Goal: Information Seeking & Learning: Learn about a topic

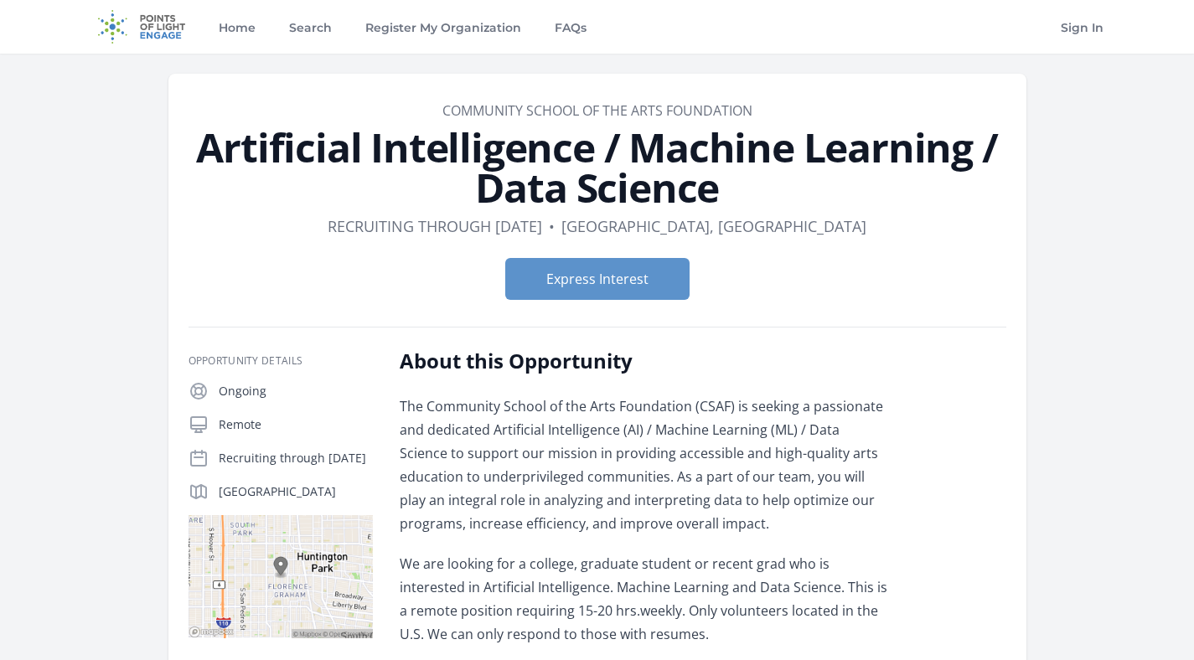
scroll to position [161, 0]
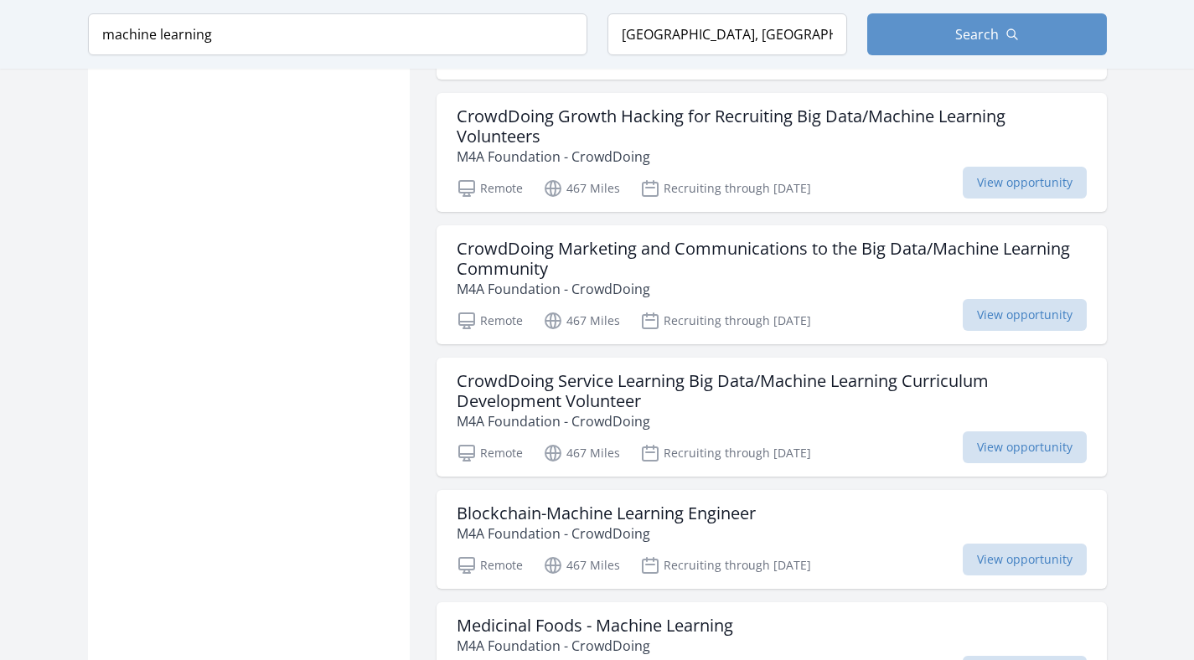
scroll to position [1638, 0]
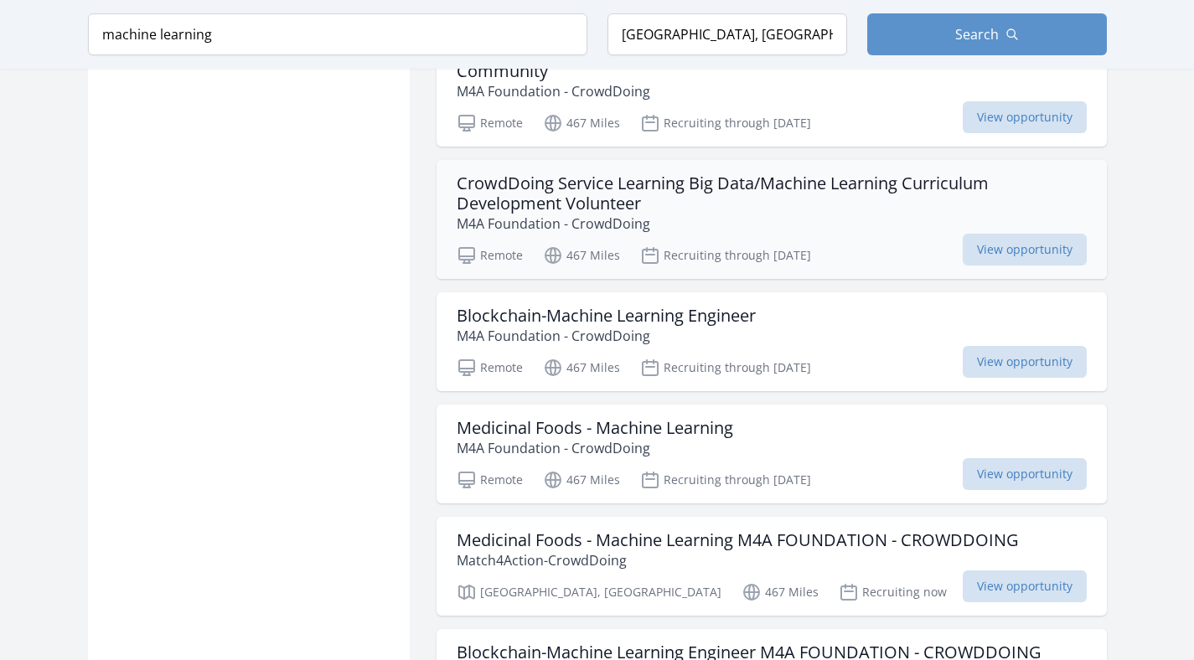
click at [573, 204] on h3 "CrowdDoing Service Learning Big Data/Machine Learning Curriculum Development Vo…" at bounding box center [771, 193] width 630 height 40
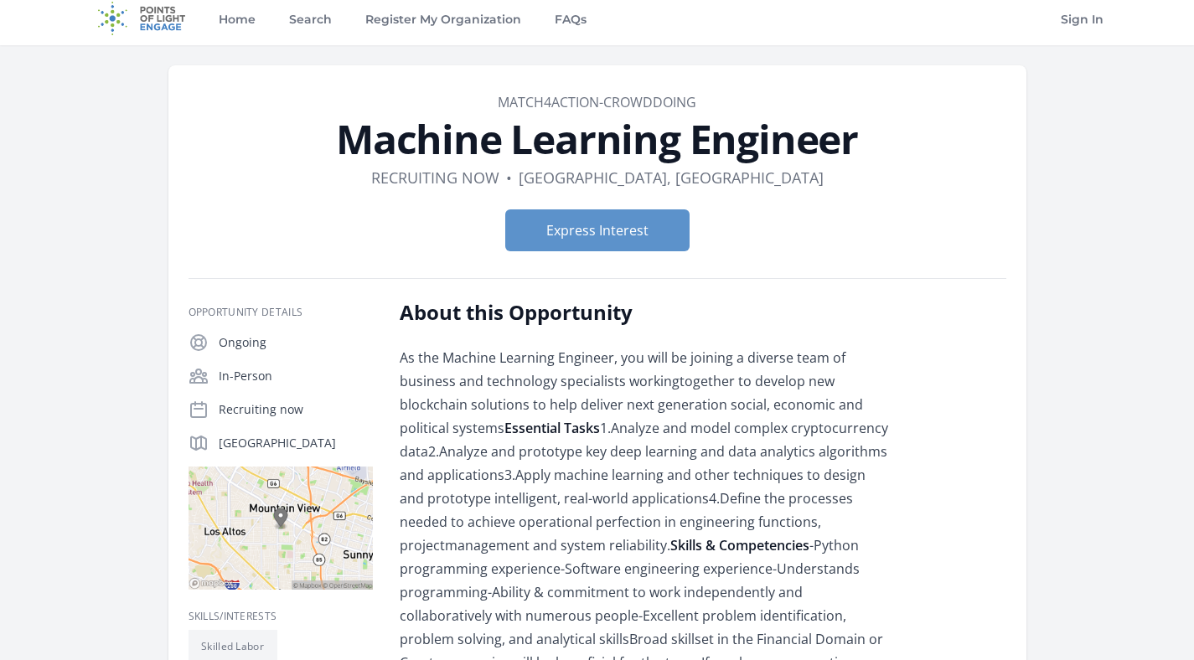
scroll to position [10, 0]
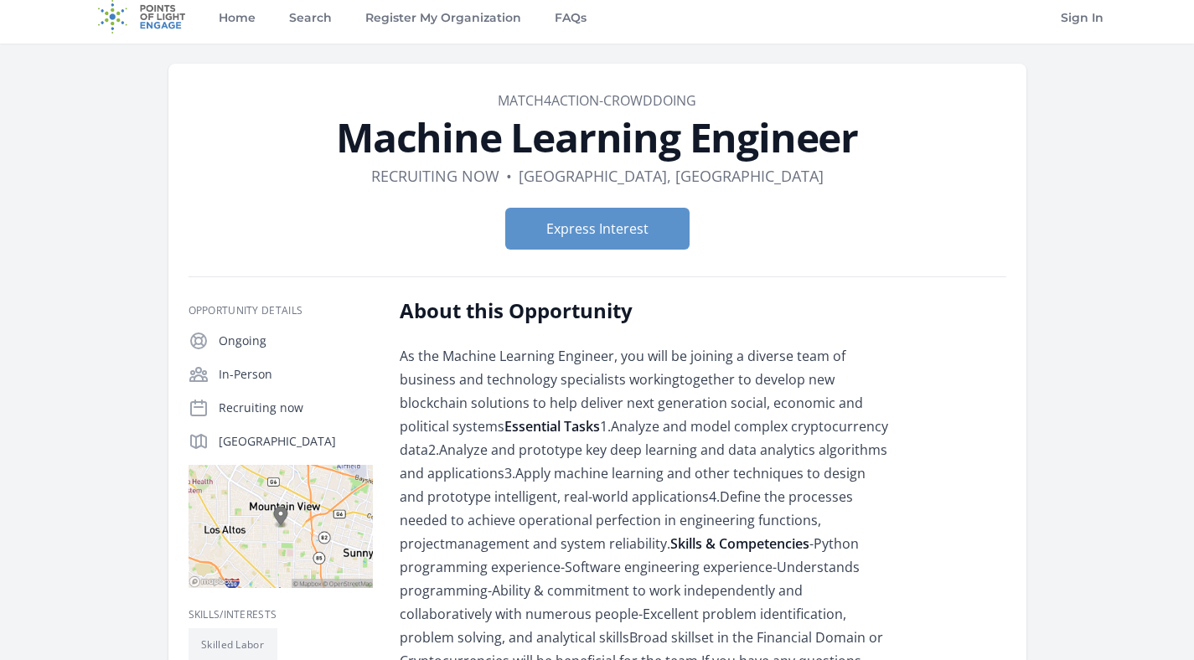
click at [534, 379] on div "As the Machine Learning Engineer, you will be joining a diverse team of busines…" at bounding box center [645, 531] width 490 height 375
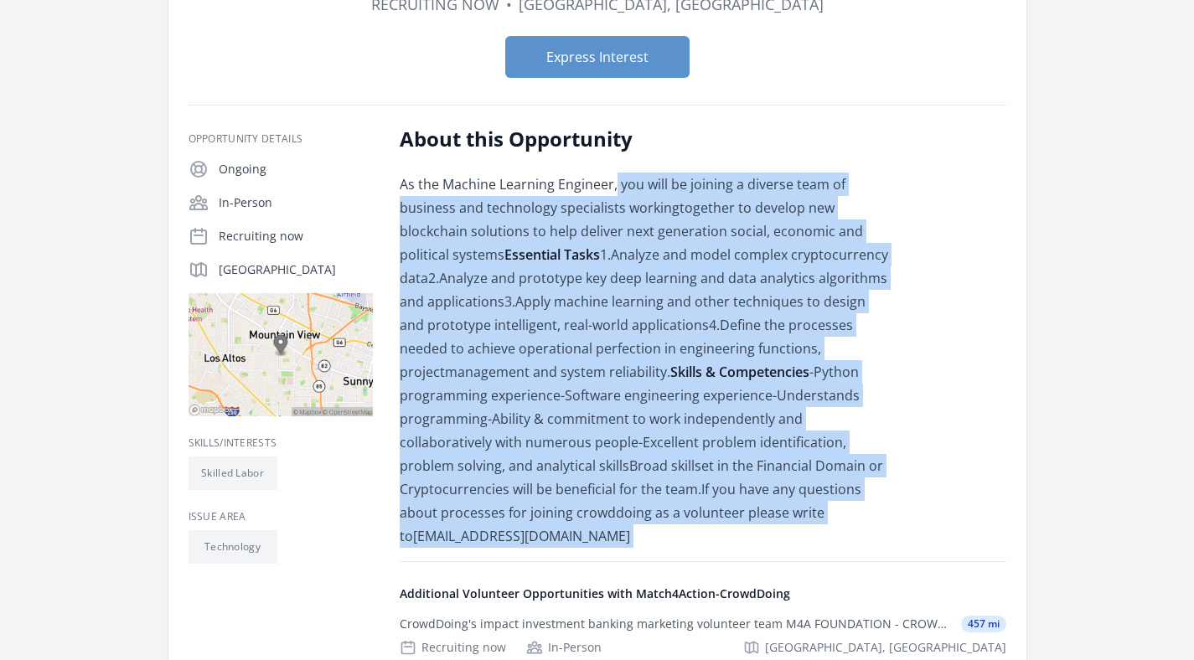
scroll to position [427, 0]
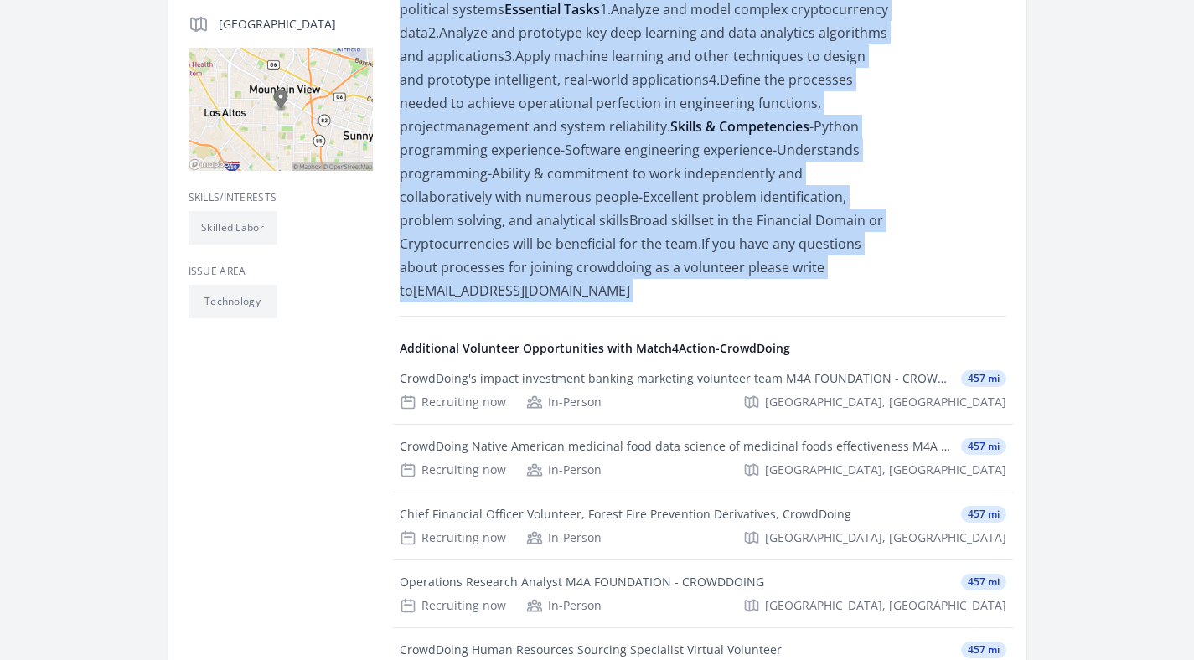
click at [567, 232] on div "As the Machine Learning Engineer, you will be joining a diverse team of busines…" at bounding box center [645, 114] width 490 height 375
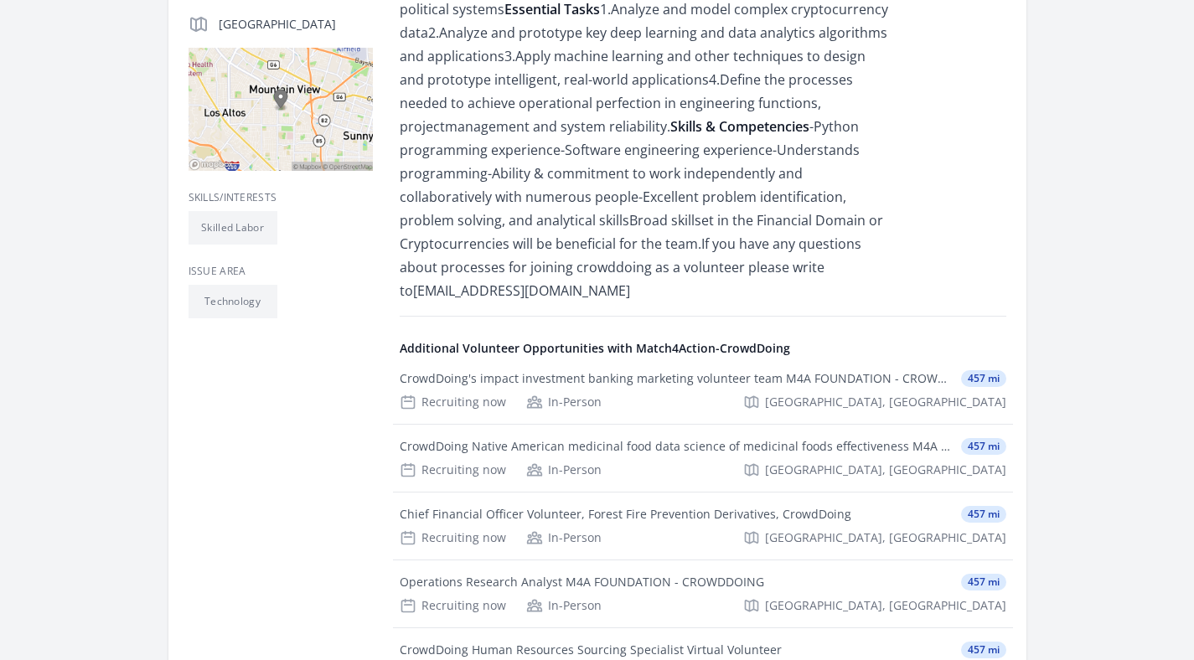
click at [567, 232] on div "As the Machine Learning Engineer, you will be joining a diverse team of busines…" at bounding box center [645, 114] width 490 height 375
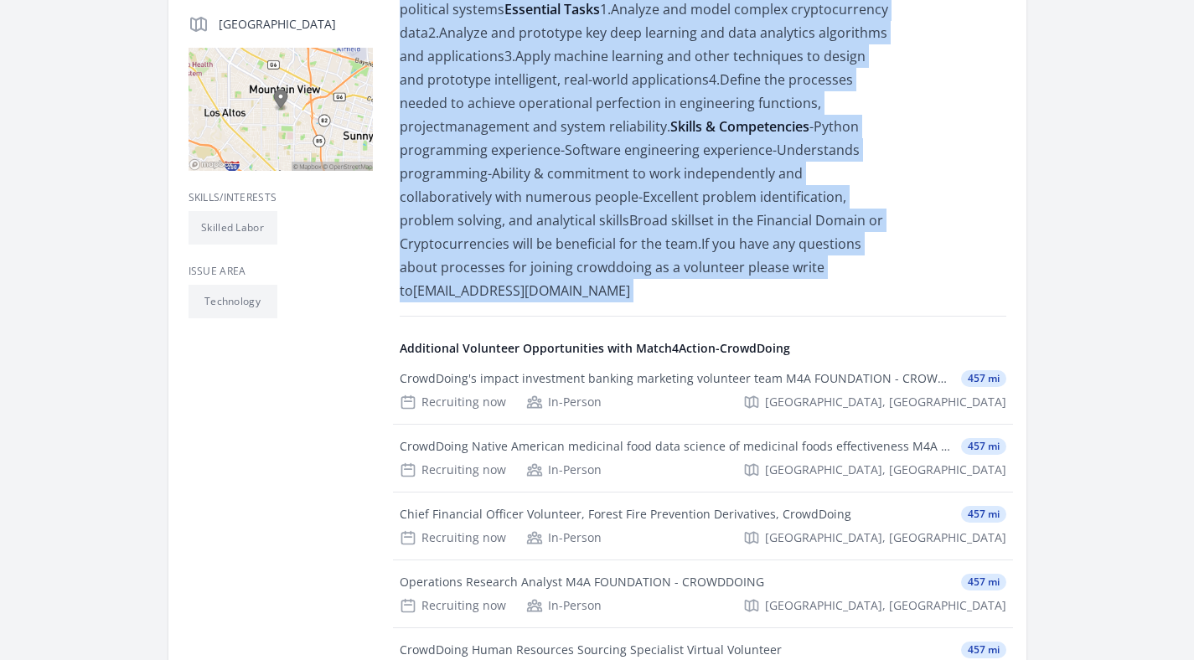
click at [567, 232] on div "As the Machine Learning Engineer, you will be joining a diverse team of busines…" at bounding box center [645, 114] width 490 height 375
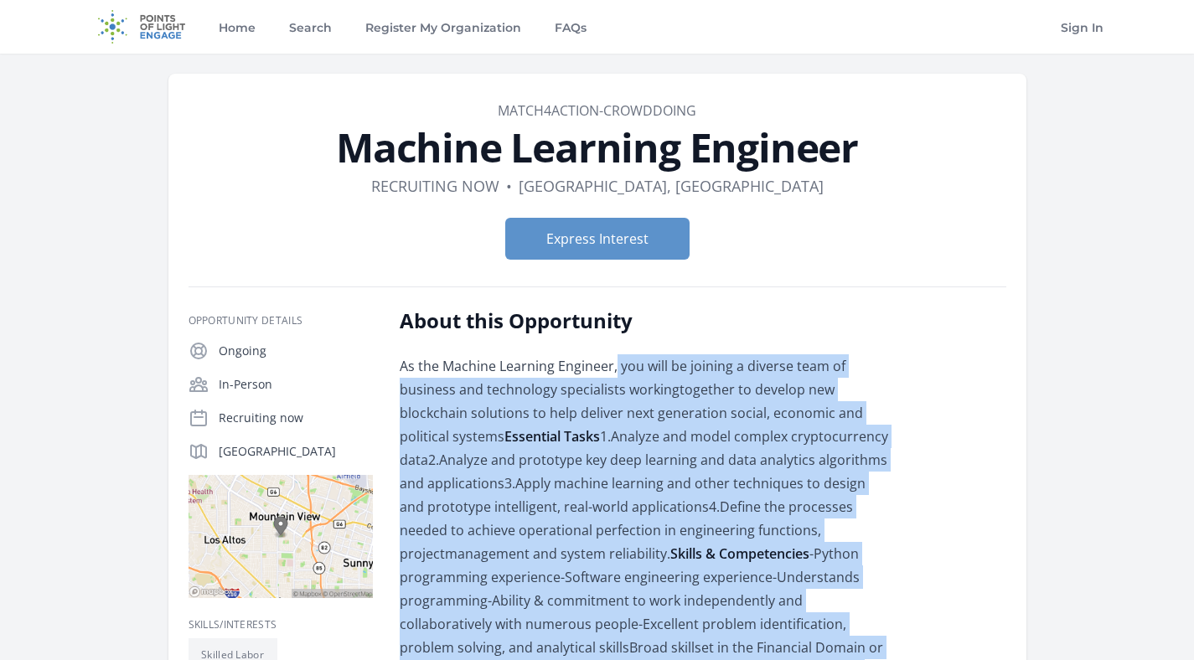
scroll to position [186, 0]
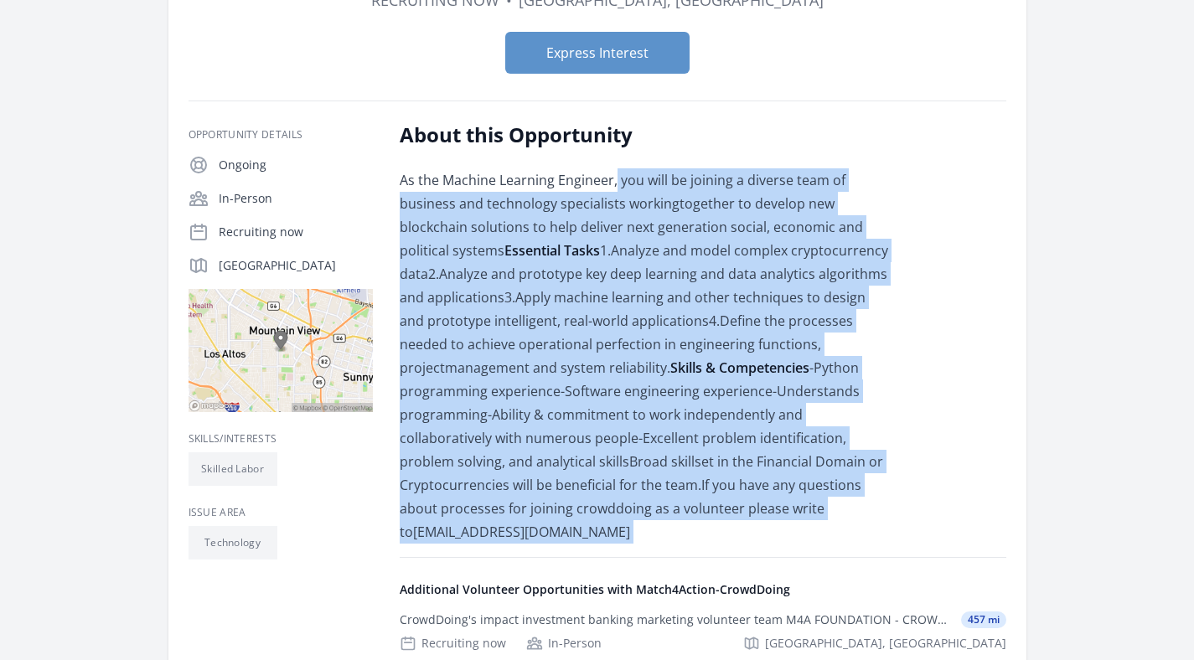
click at [567, 232] on div "As the Machine Learning Engineer, you will be joining a diverse team of busines…" at bounding box center [645, 355] width 490 height 375
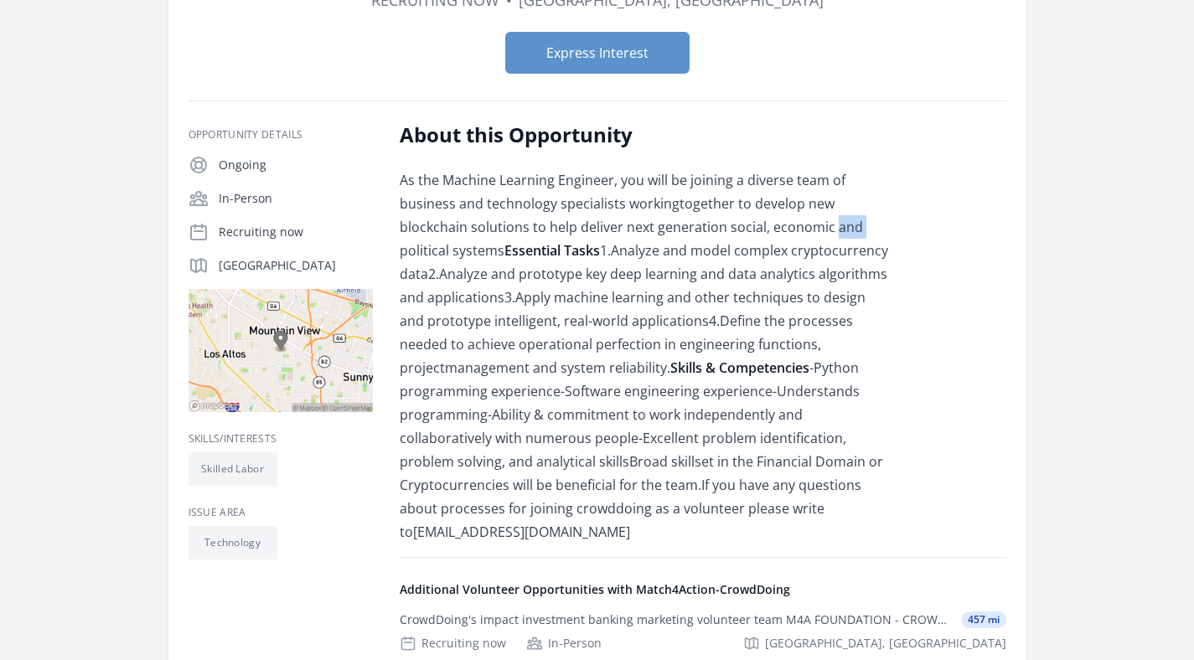
click at [567, 232] on div "As the Machine Learning Engineer, you will be joining a diverse team of busines…" at bounding box center [645, 355] width 490 height 375
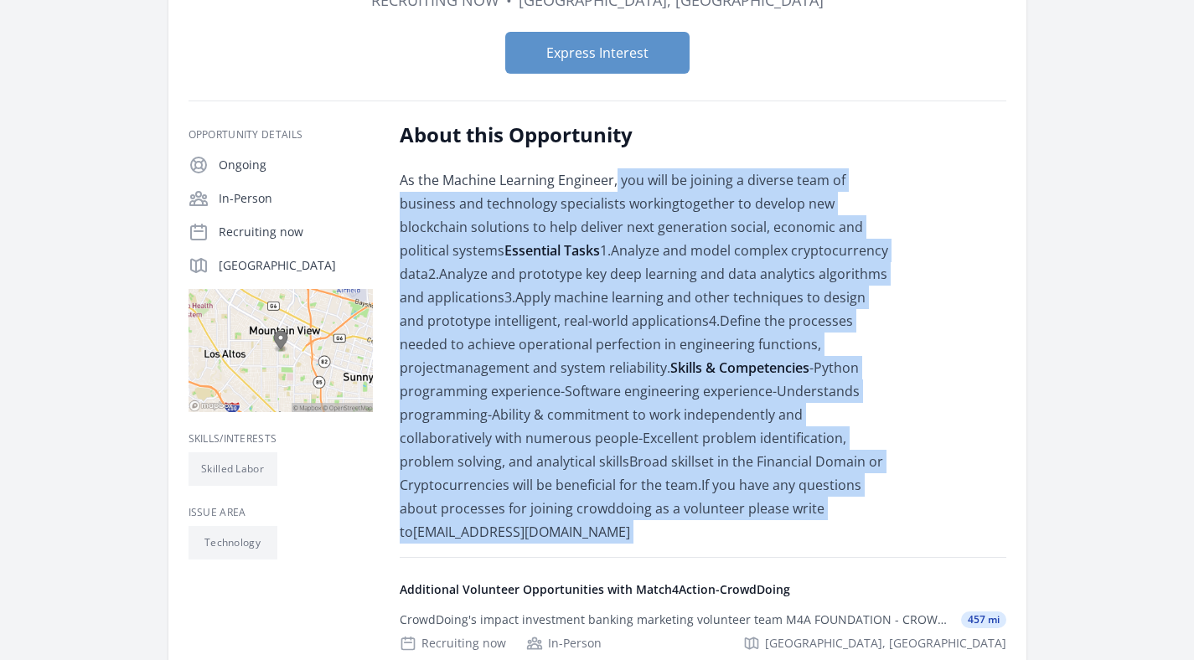
click at [567, 232] on div "As the Machine Learning Engineer, you will be joining a diverse team of busines…" at bounding box center [645, 355] width 490 height 375
click at [564, 241] on div "As the Machine Learning Engineer, you will be joining a diverse team of busines…" at bounding box center [645, 355] width 490 height 375
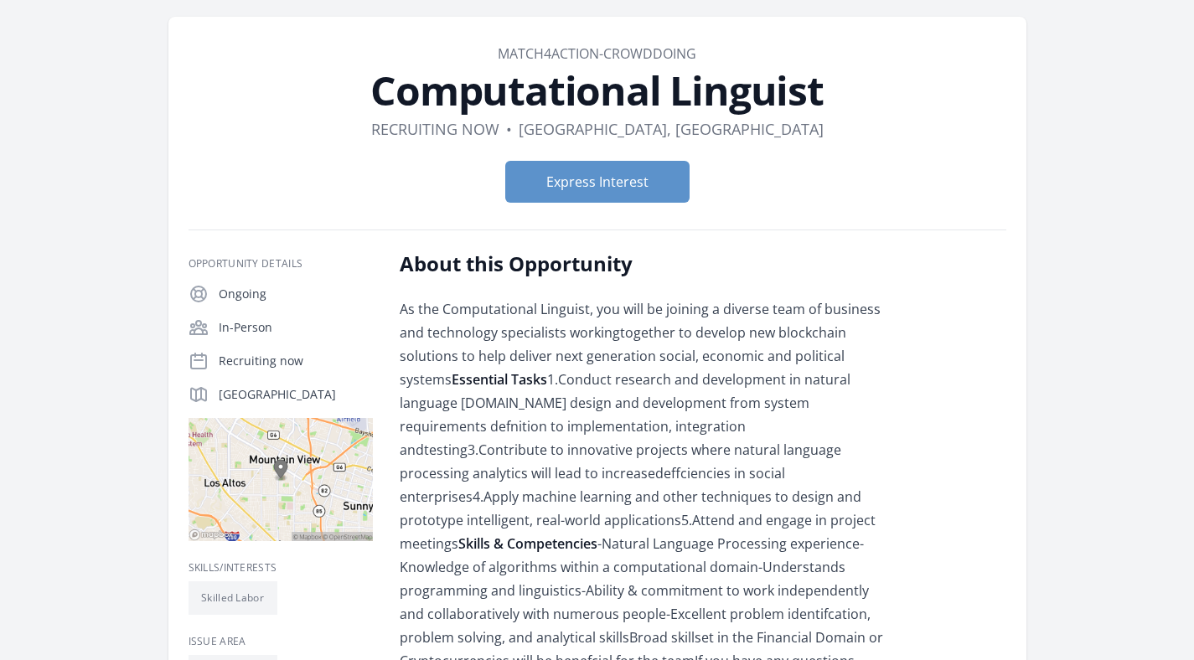
scroll to position [86, 0]
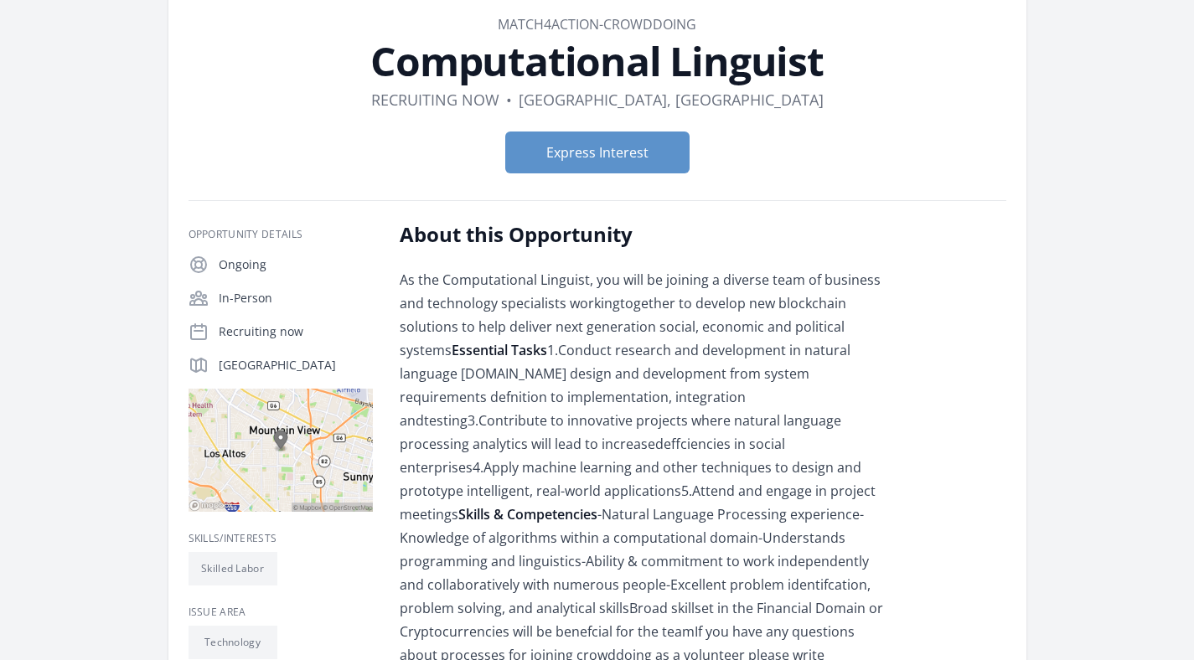
click at [562, 376] on div "As the Computational Linguist, you will be joining a diverse team of business a…" at bounding box center [645, 479] width 490 height 422
click at [562, 457] on div "As the Computational Linguist, you will be joining a diverse team of business a…" at bounding box center [645, 479] width 490 height 422
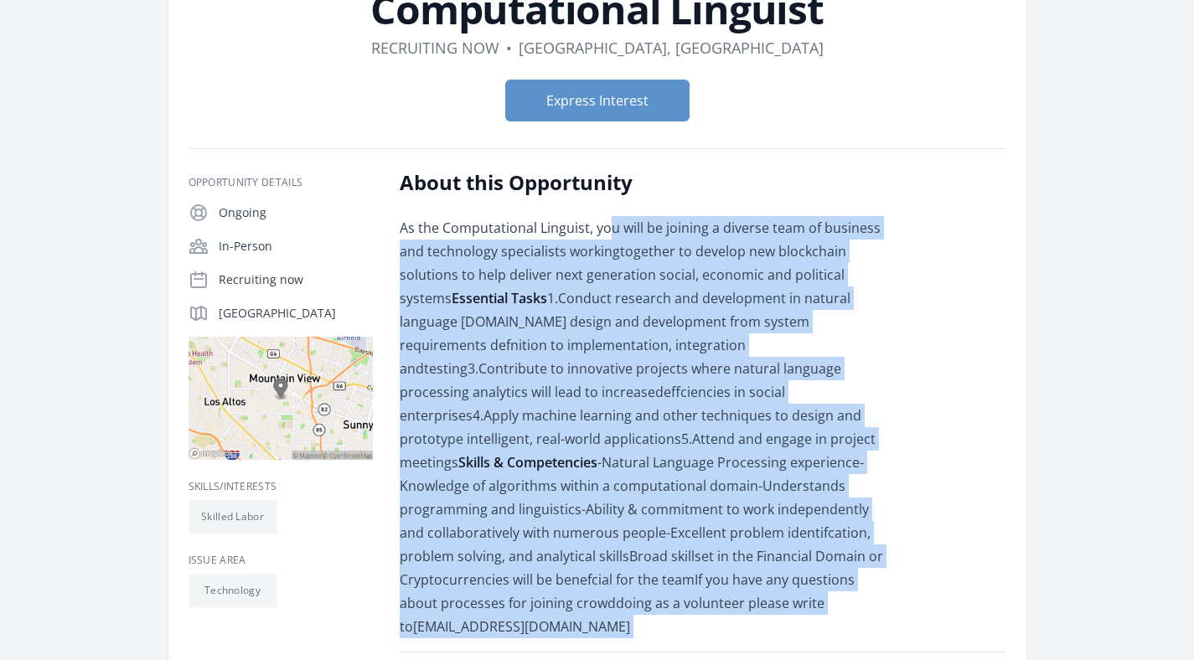
scroll to position [240, 0]
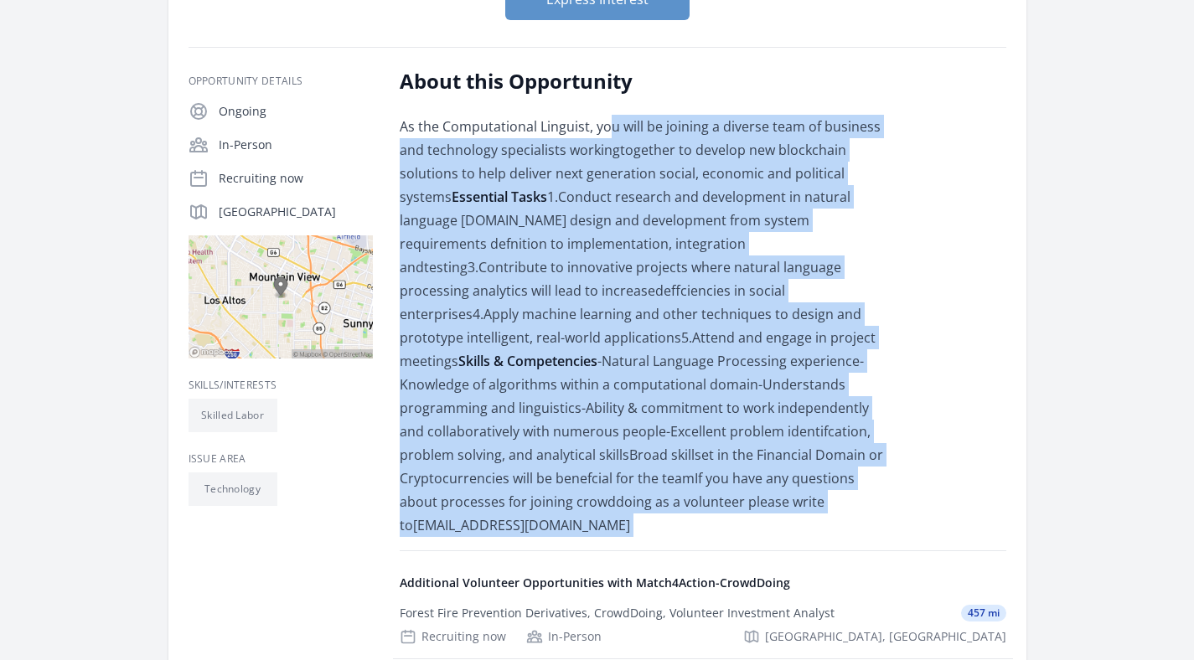
click at [562, 457] on div "As the Computational Linguist, you will be joining a diverse team of business a…" at bounding box center [645, 326] width 490 height 422
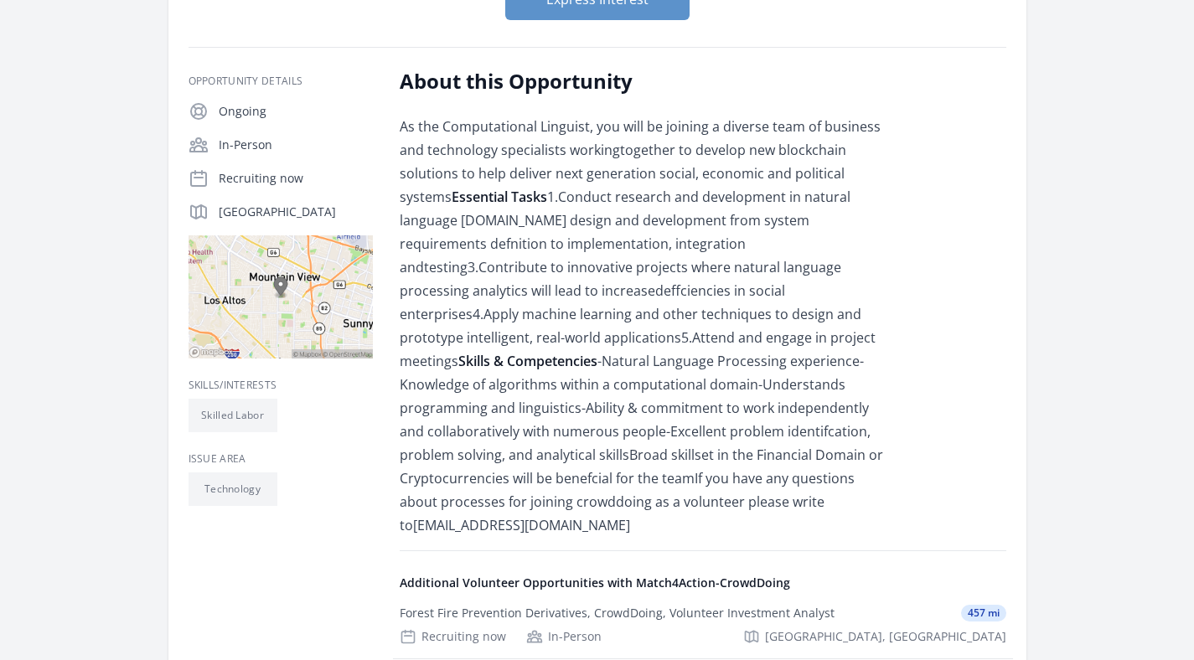
click at [562, 457] on div "As the Computational Linguist, you will be joining a diverse team of business a…" at bounding box center [645, 326] width 490 height 422
click at [470, 364] on div "As the Computational Linguist, you will be joining a diverse team of business a…" at bounding box center [645, 326] width 490 height 422
drag, startPoint x: 470, startPoint y: 364, endPoint x: 673, endPoint y: 498, distance: 244.2
click at [673, 498] on div "As the Computational Linguist, you will be joining a diverse team of business a…" at bounding box center [645, 326] width 490 height 422
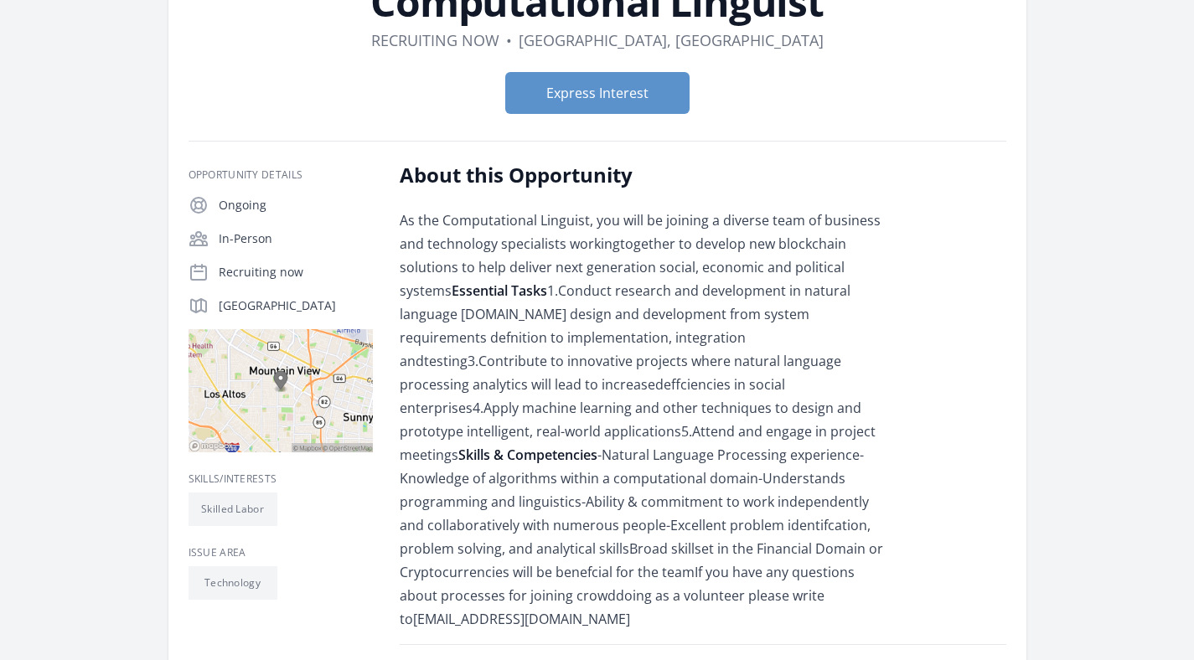
scroll to position [0, 0]
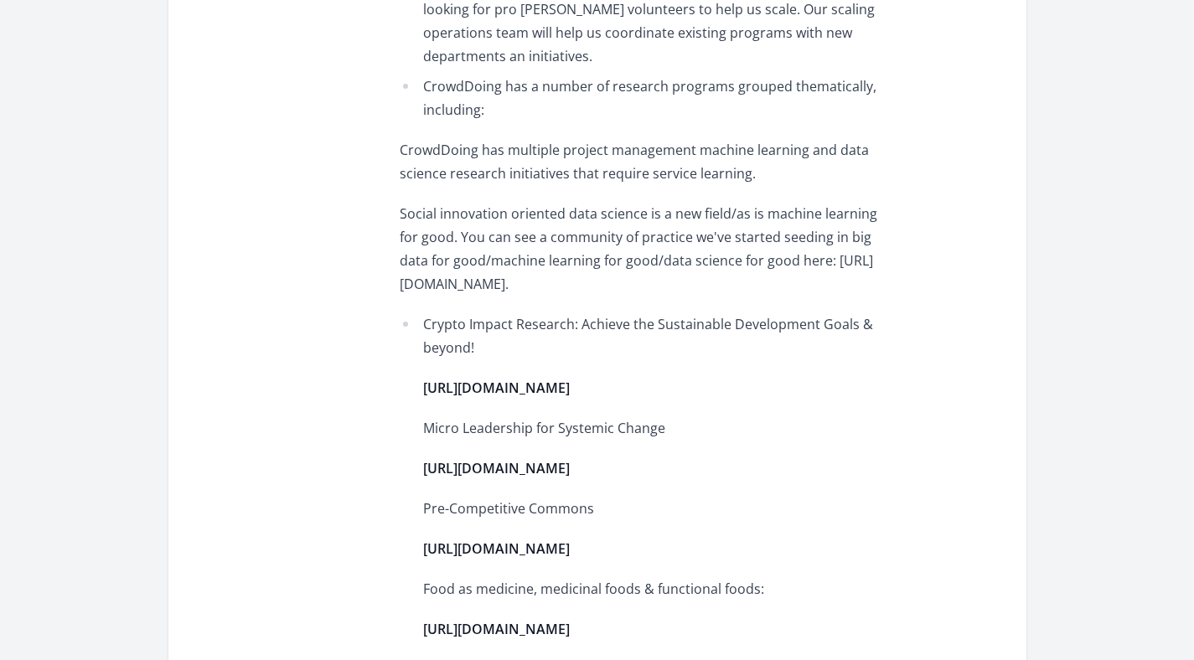
scroll to position [2417, 0]
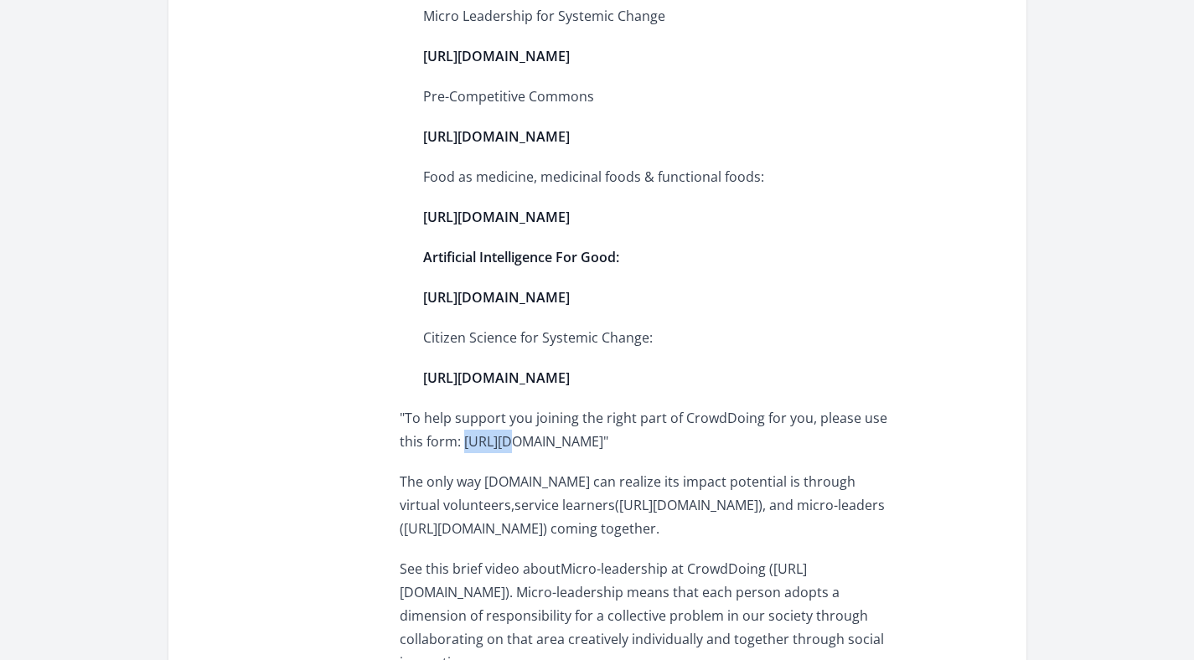
drag, startPoint x: 400, startPoint y: 371, endPoint x: 444, endPoint y: 384, distance: 45.3
click at [444, 406] on p ""To help support you joining the right part of CrowdDoing for you, please use t…" at bounding box center [645, 429] width 490 height 47
drag, startPoint x: 468, startPoint y: 397, endPoint x: 396, endPoint y: 369, distance: 77.2
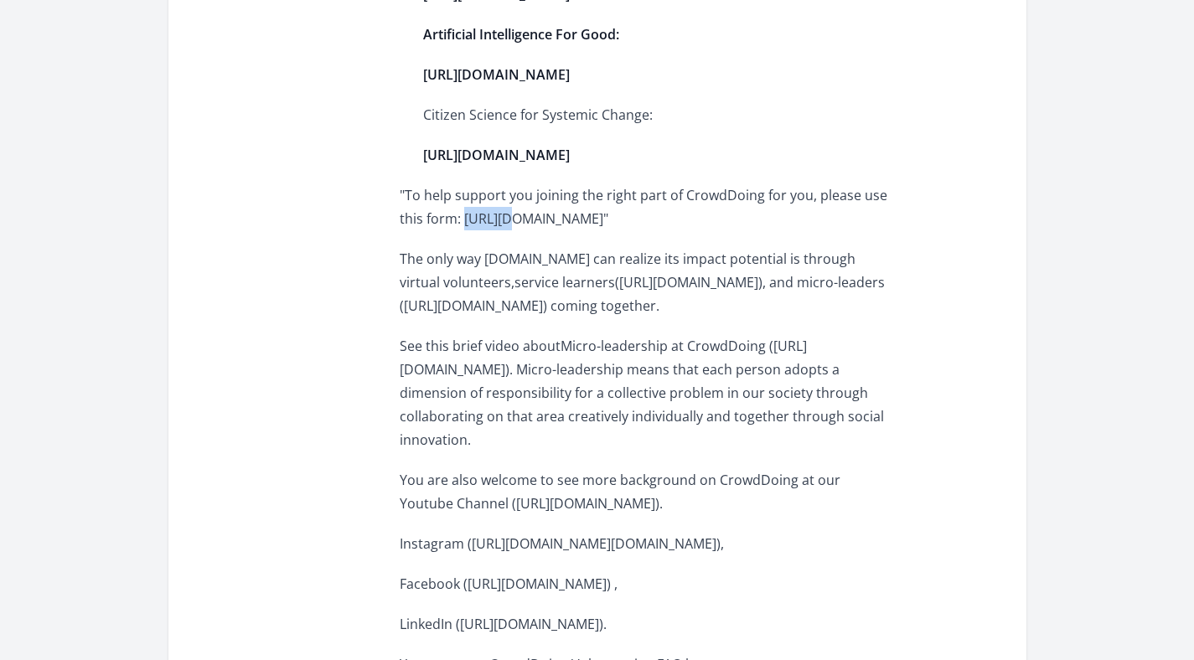
scroll to position [2592, 0]
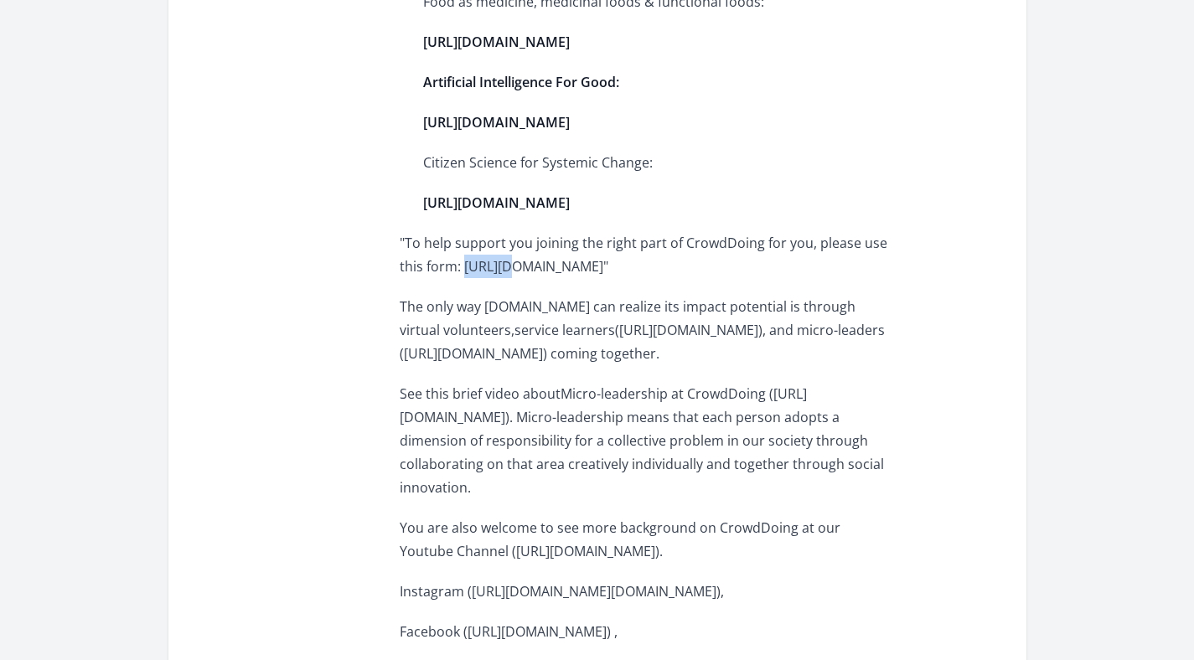
click at [515, 328] on span "The only way [DOMAIN_NAME] can realize its impact potential is through virtual …" at bounding box center [642, 329] width 485 height 65
click at [515, 328] on span "The only way CrowdDoing.world can realize its impact potential is through virtu…" at bounding box center [642, 329] width 485 height 65
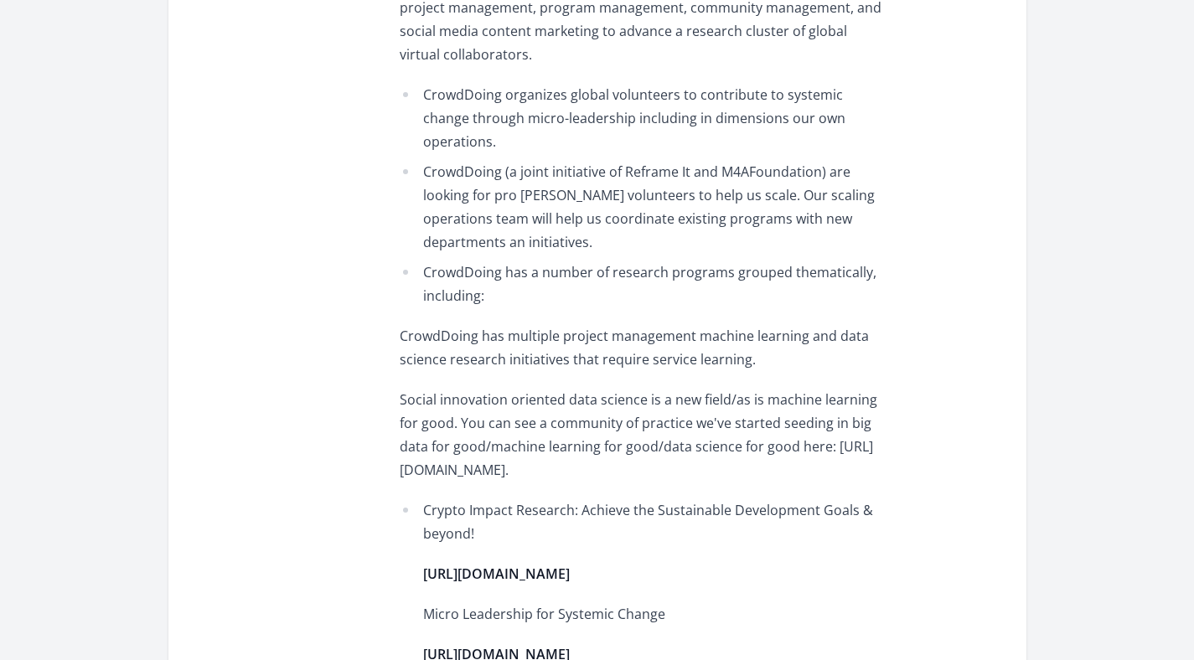
scroll to position [1817, 0]
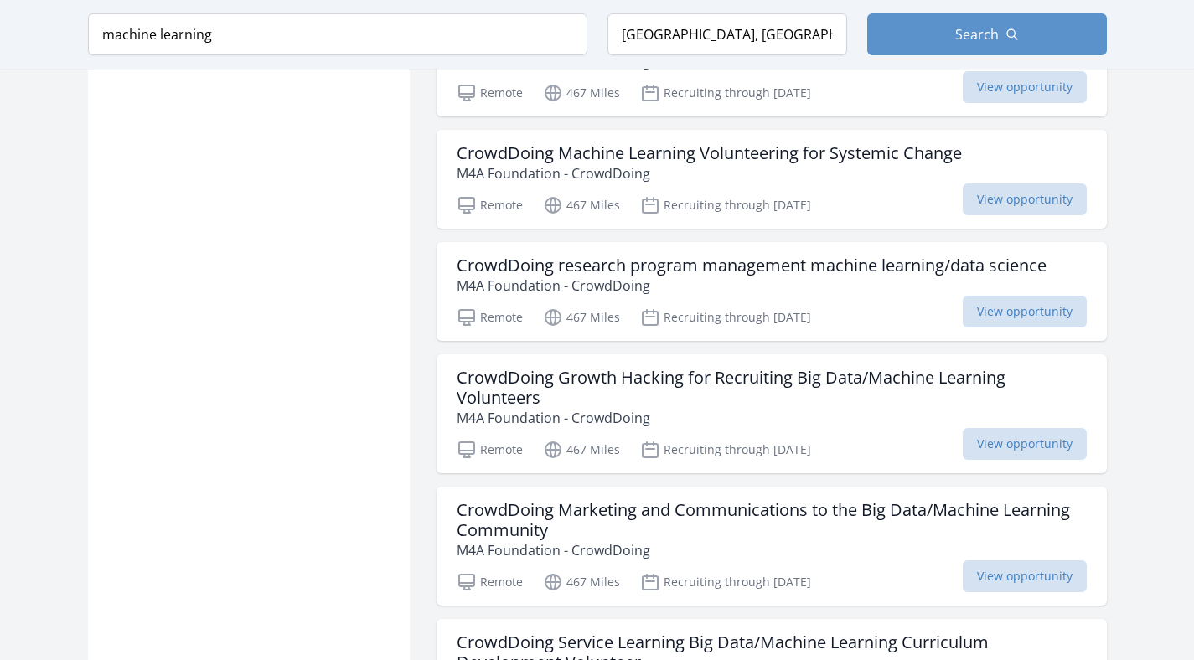
scroll to position [1235, 0]
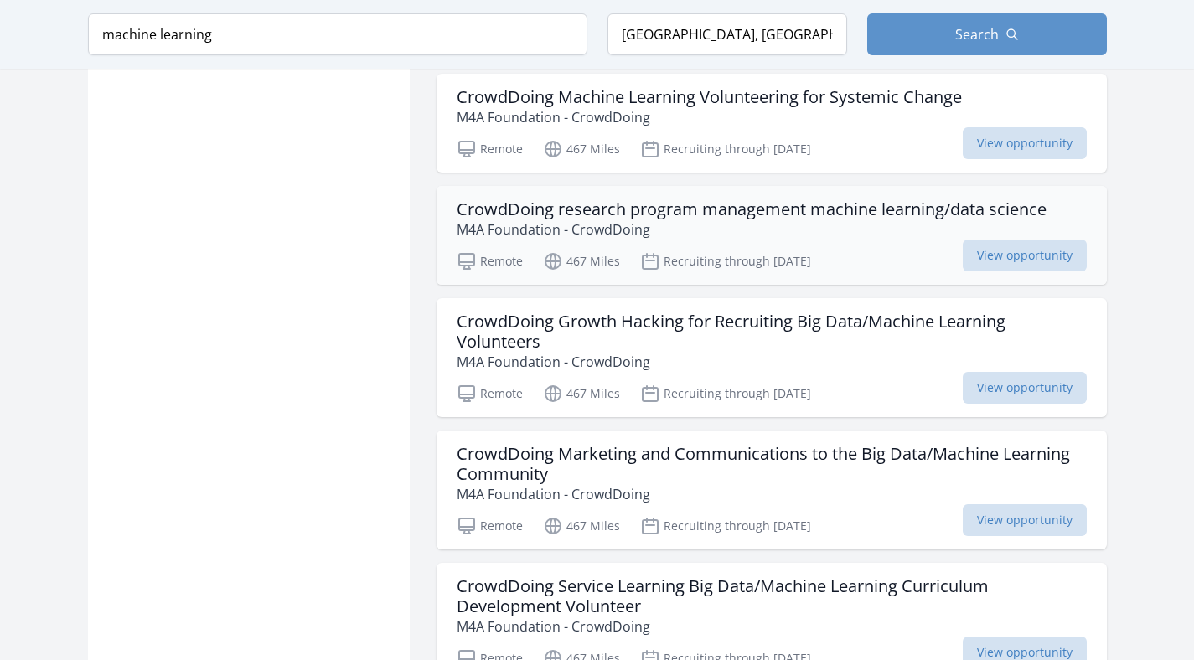
click at [761, 221] on p "M4A Foundation - CrowdDoing" at bounding box center [751, 229] width 590 height 20
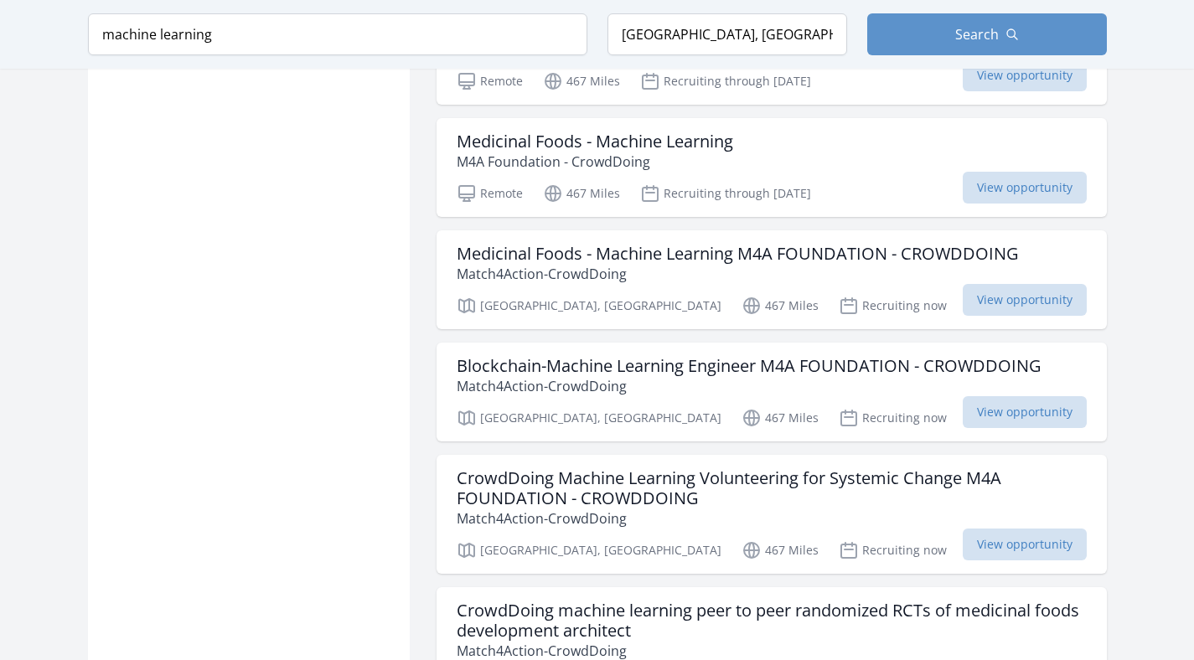
scroll to position [2091, 0]
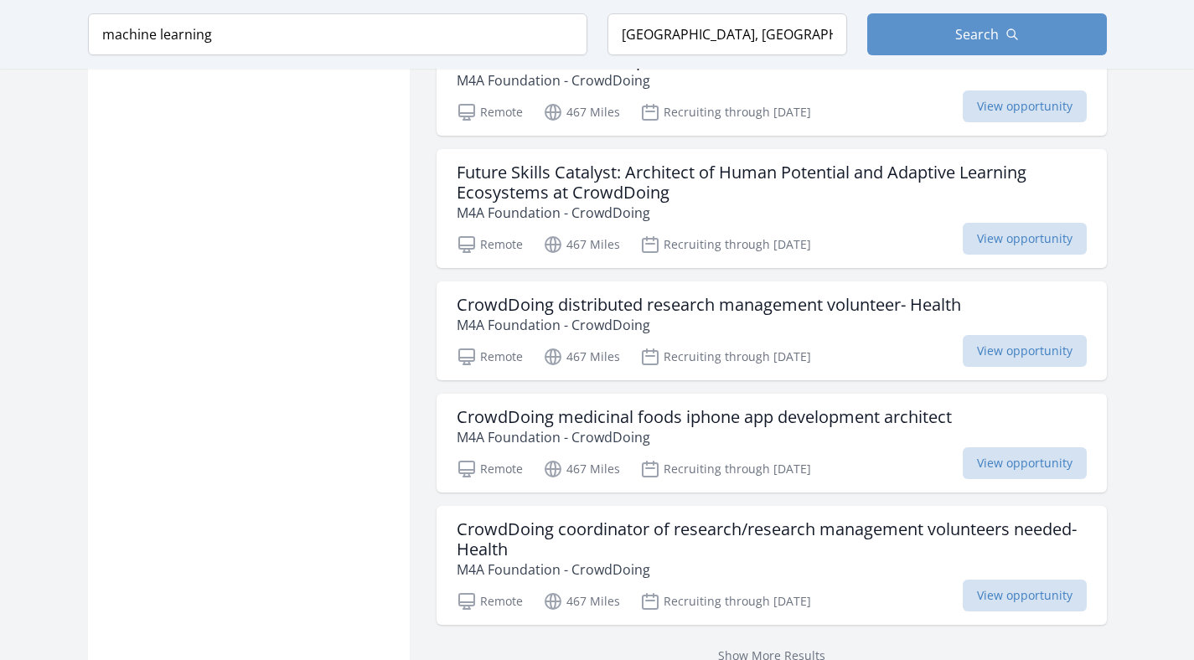
scroll to position [4679, 0]
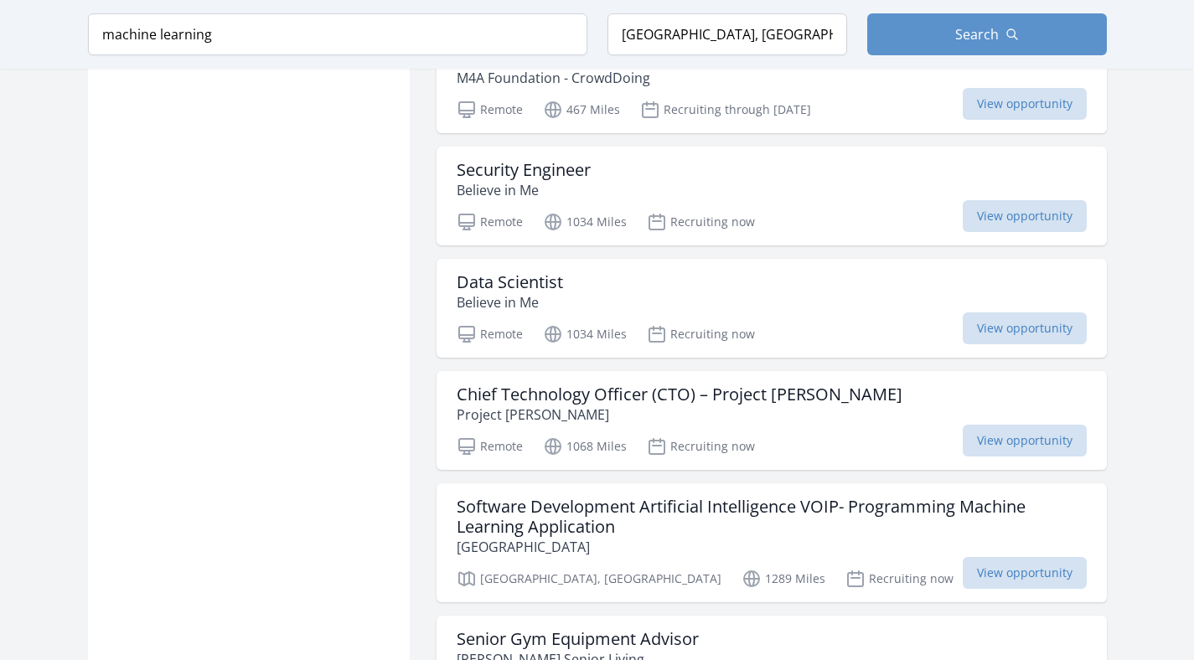
scroll to position [9065, 0]
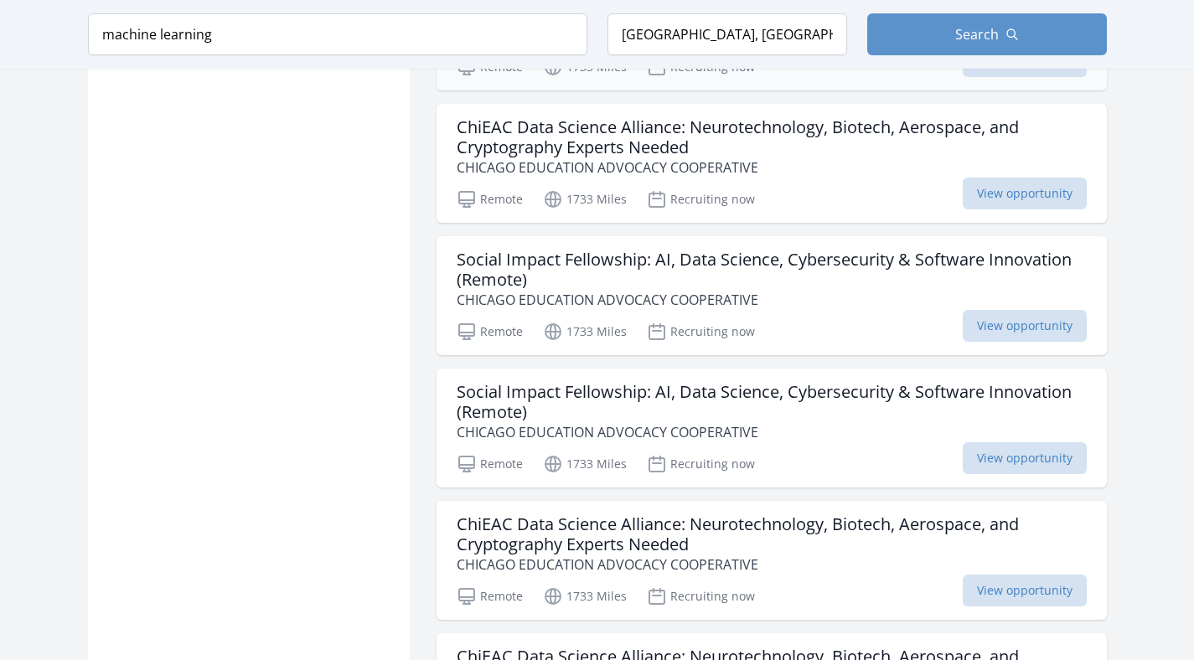
scroll to position [10607, 0]
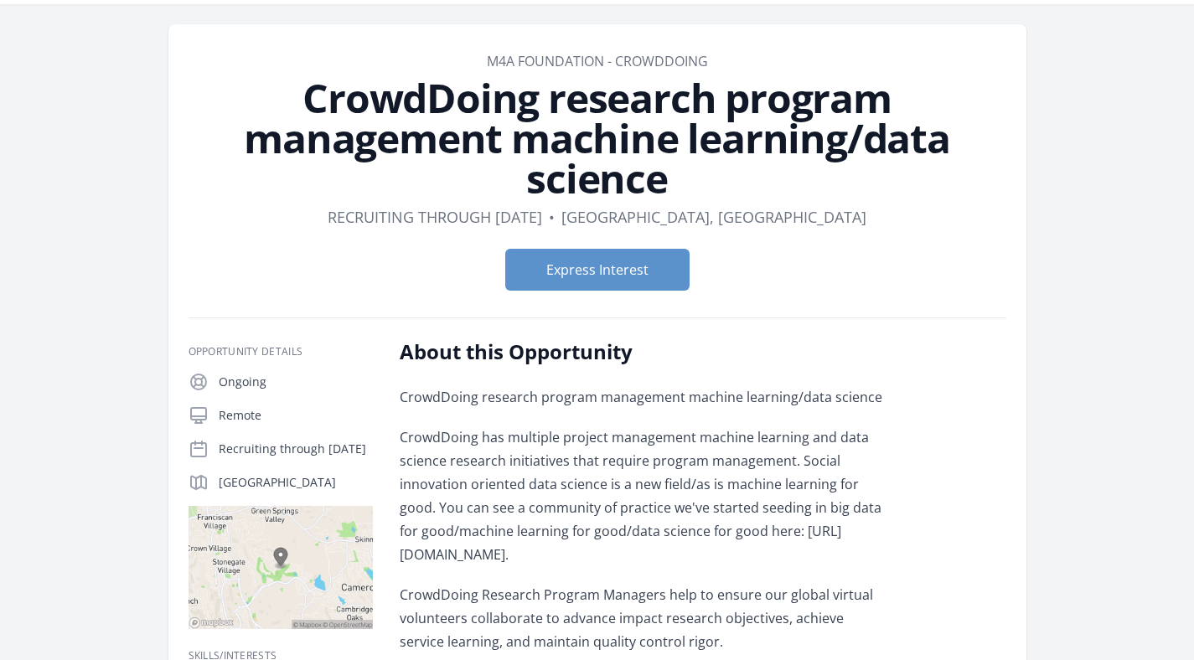
scroll to position [146, 0]
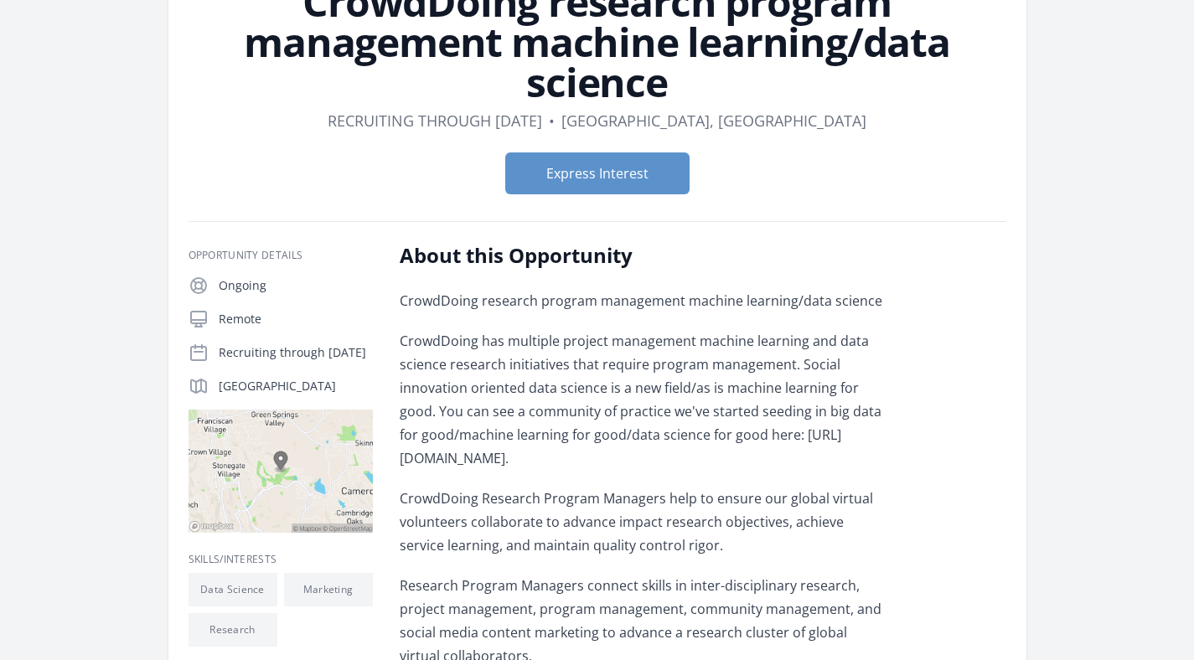
click at [620, 425] on p "CrowdDoing has multiple project management machine learning and data science re…" at bounding box center [645, 399] width 490 height 141
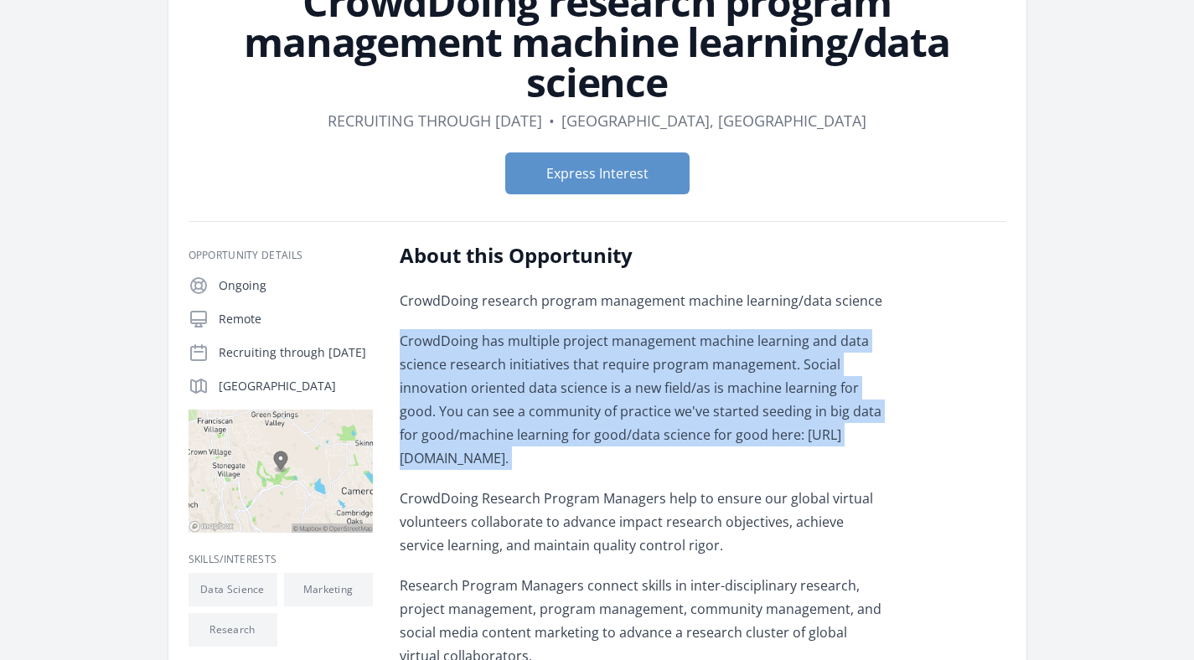
click at [620, 425] on p "CrowdDoing has multiple project management machine learning and data science re…" at bounding box center [645, 399] width 490 height 141
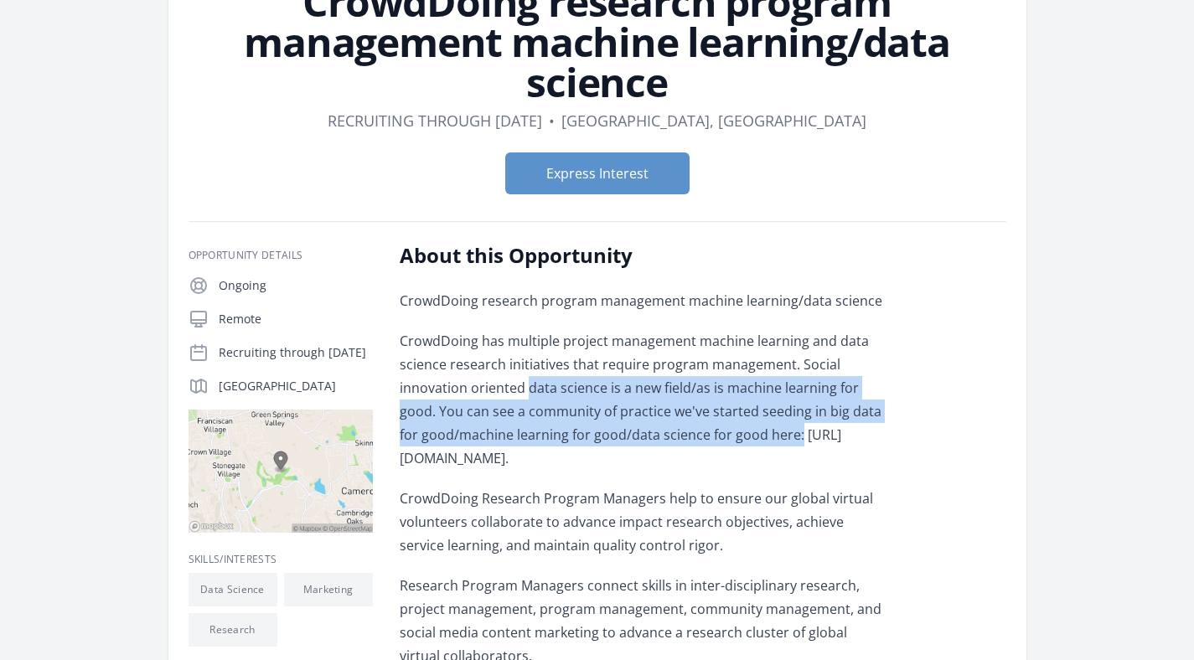
drag, startPoint x: 527, startPoint y: 379, endPoint x: 807, endPoint y: 436, distance: 286.3
click at [807, 436] on p "CrowdDoing has multiple project management machine learning and data science re…" at bounding box center [645, 399] width 490 height 141
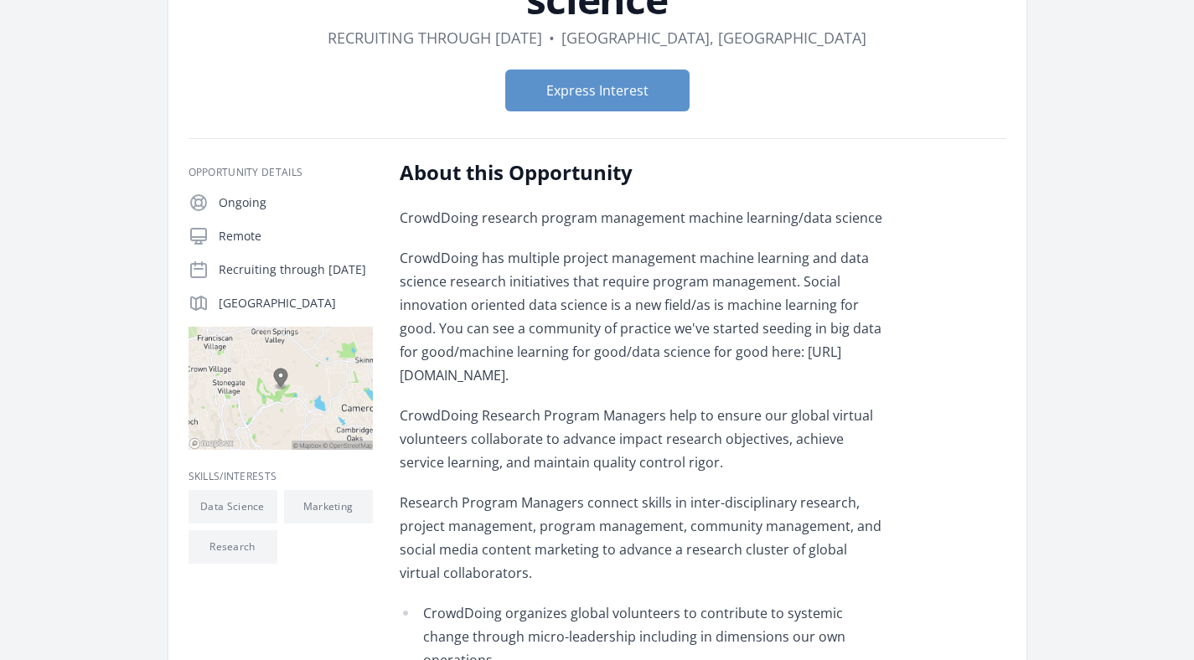
scroll to position [431, 0]
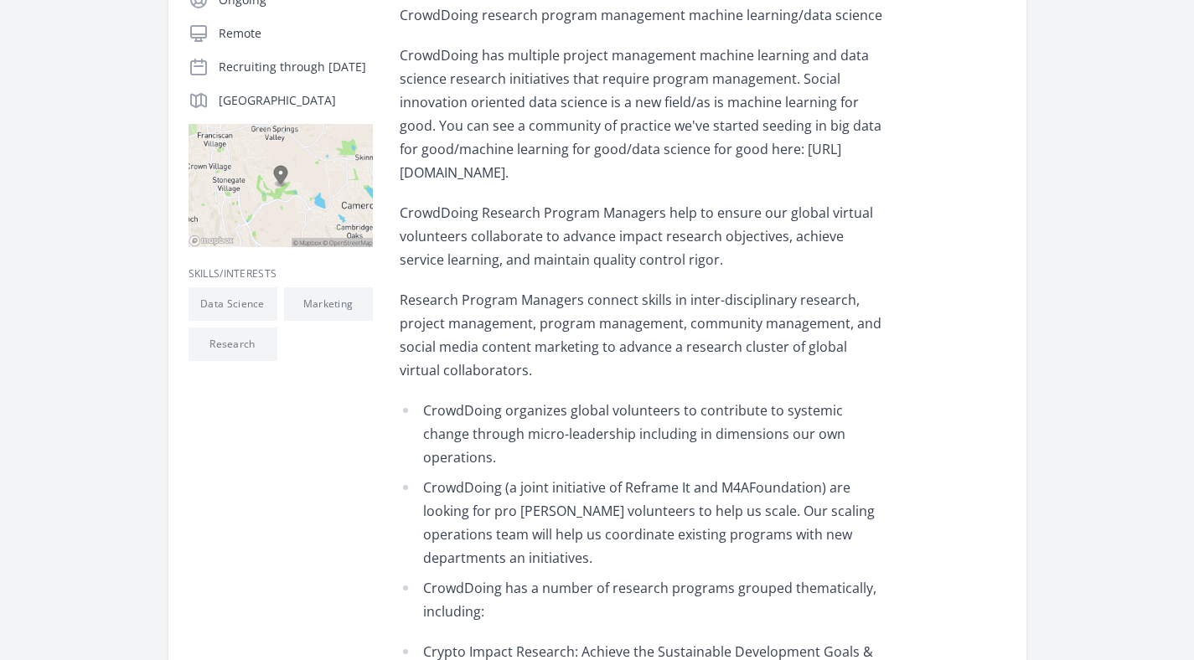
click at [807, 436] on li "CrowdDoing organizes global volunteers to contribute to systemic change through…" at bounding box center [645, 434] width 490 height 70
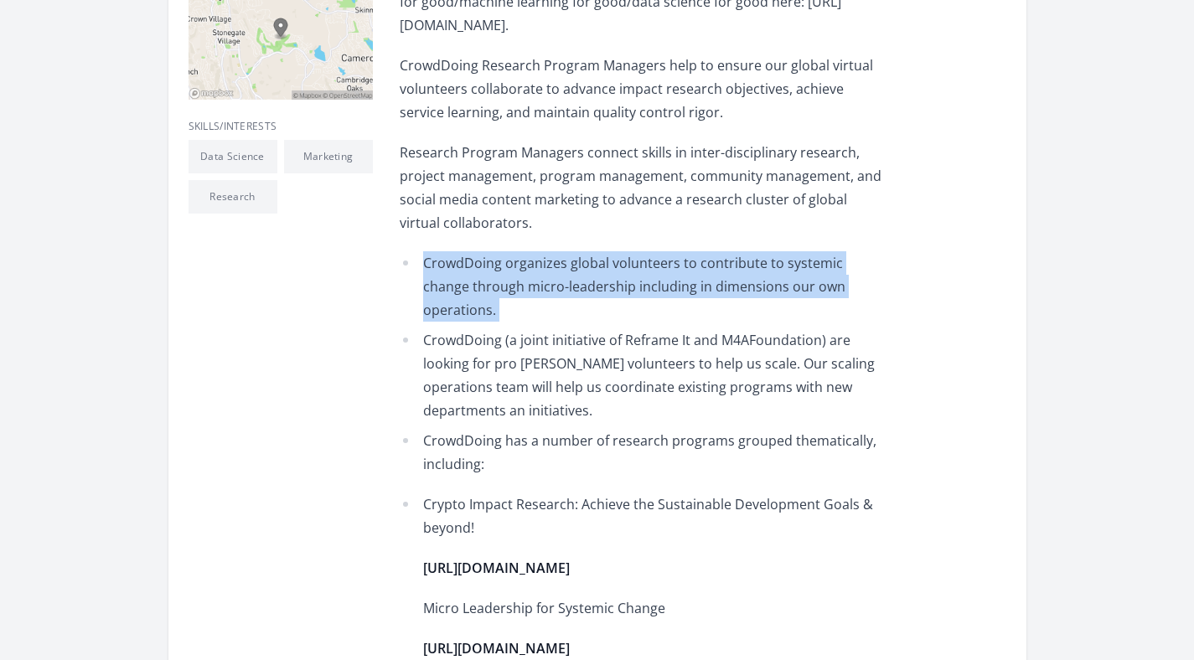
scroll to position [637, 0]
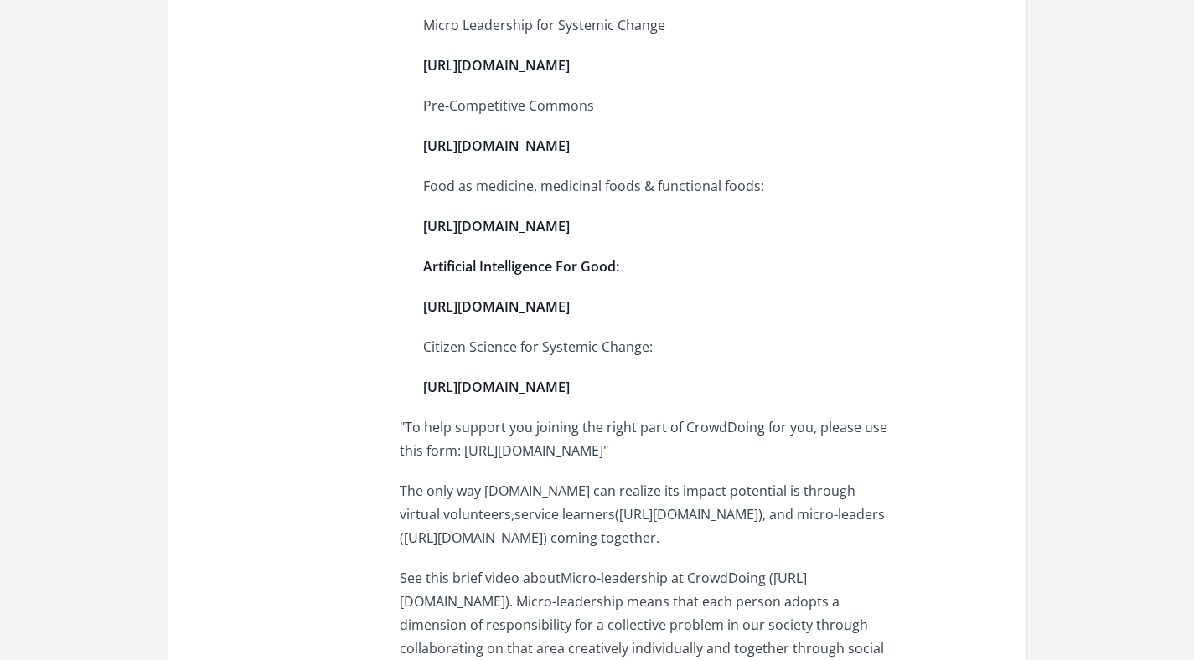
scroll to position [1323, 0]
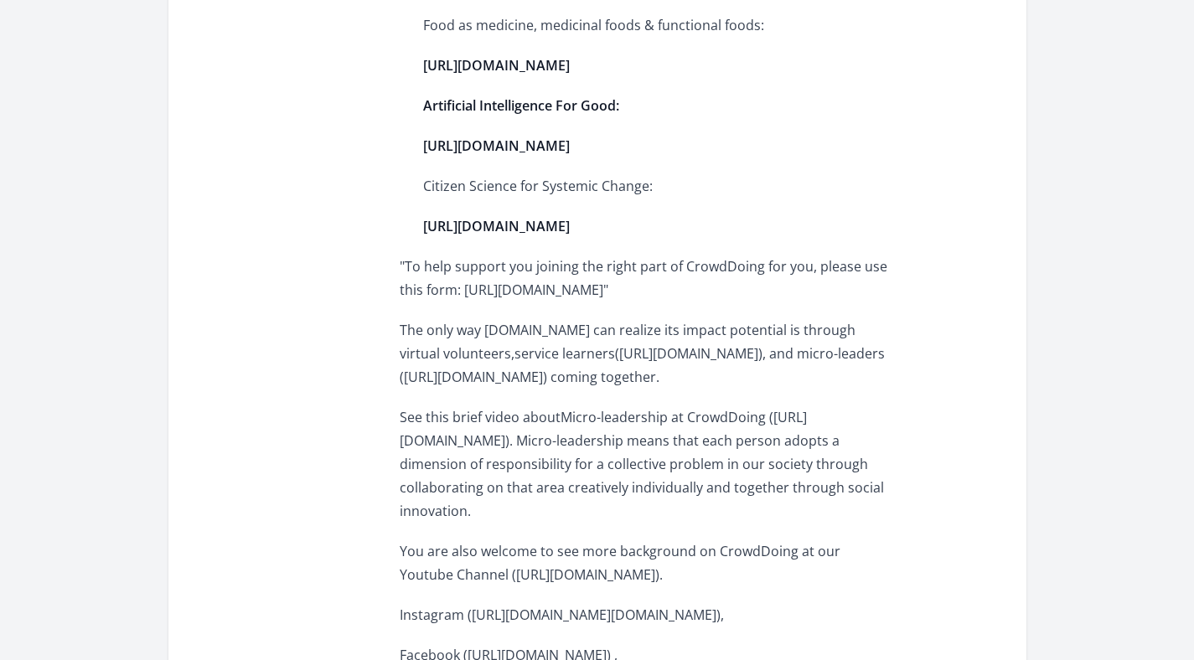
click at [807, 436] on div "CrowdDoing research program management machine learning/data science CrowdDoing…" at bounding box center [645, 13] width 490 height 1803
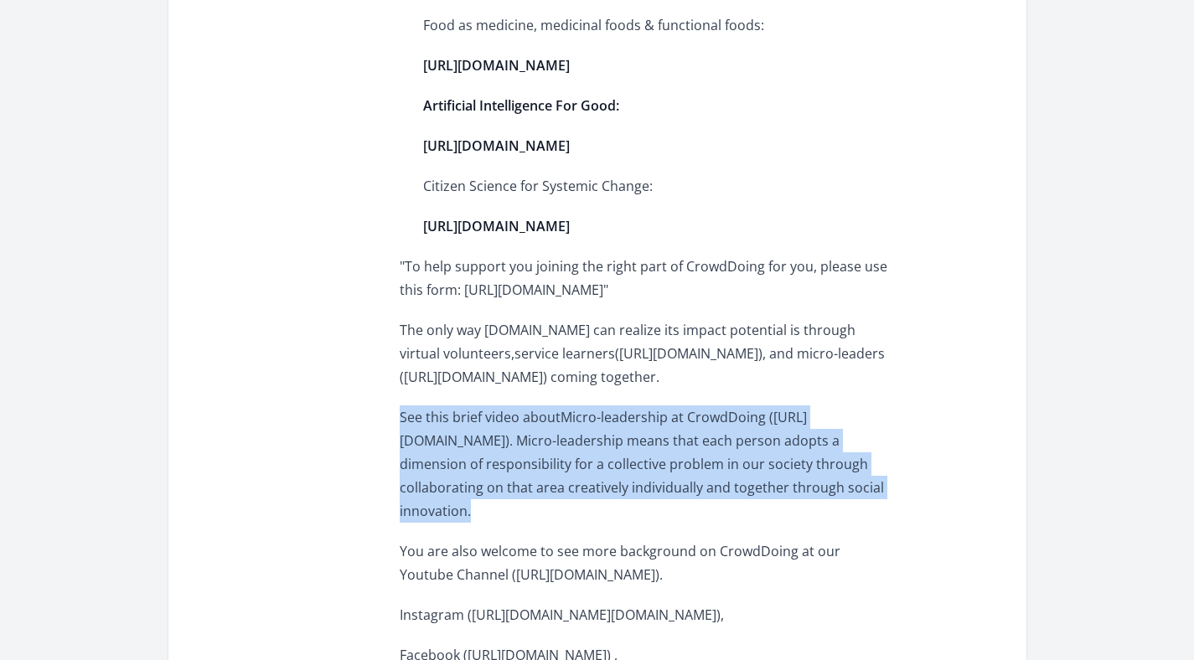
click at [709, 389] on p "The only way CrowdDoing.world can realize its impact potential is through virtu…" at bounding box center [645, 353] width 490 height 70
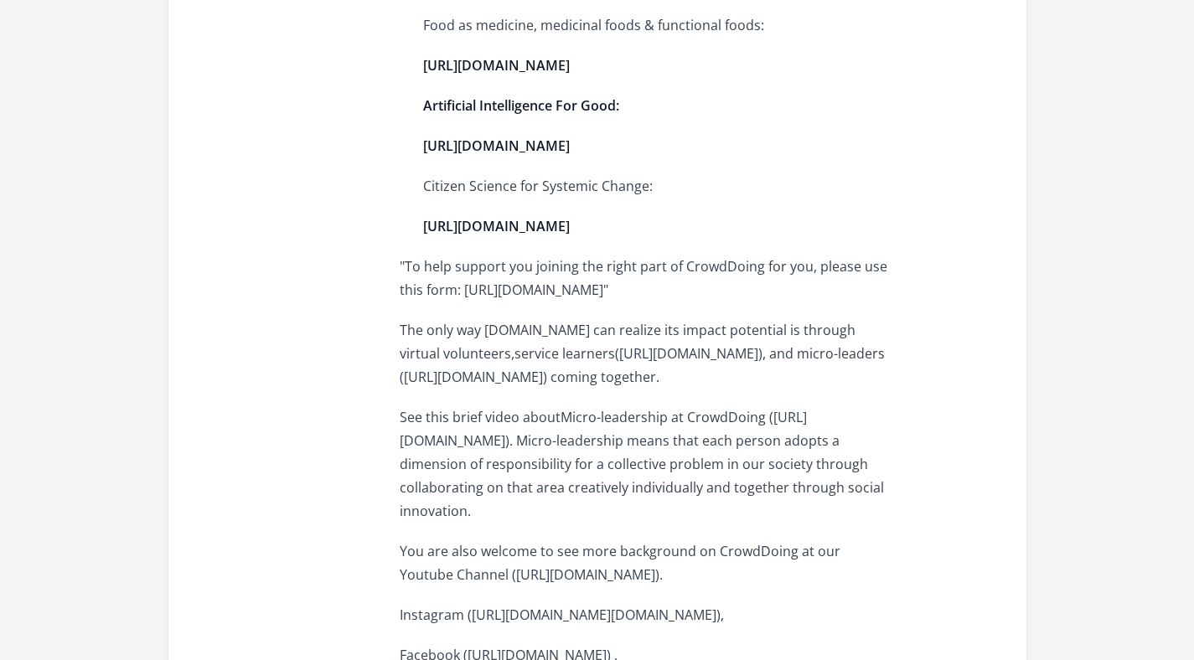
click at [709, 389] on p "The only way CrowdDoing.world can realize its impact potential is through virtu…" at bounding box center [645, 353] width 490 height 70
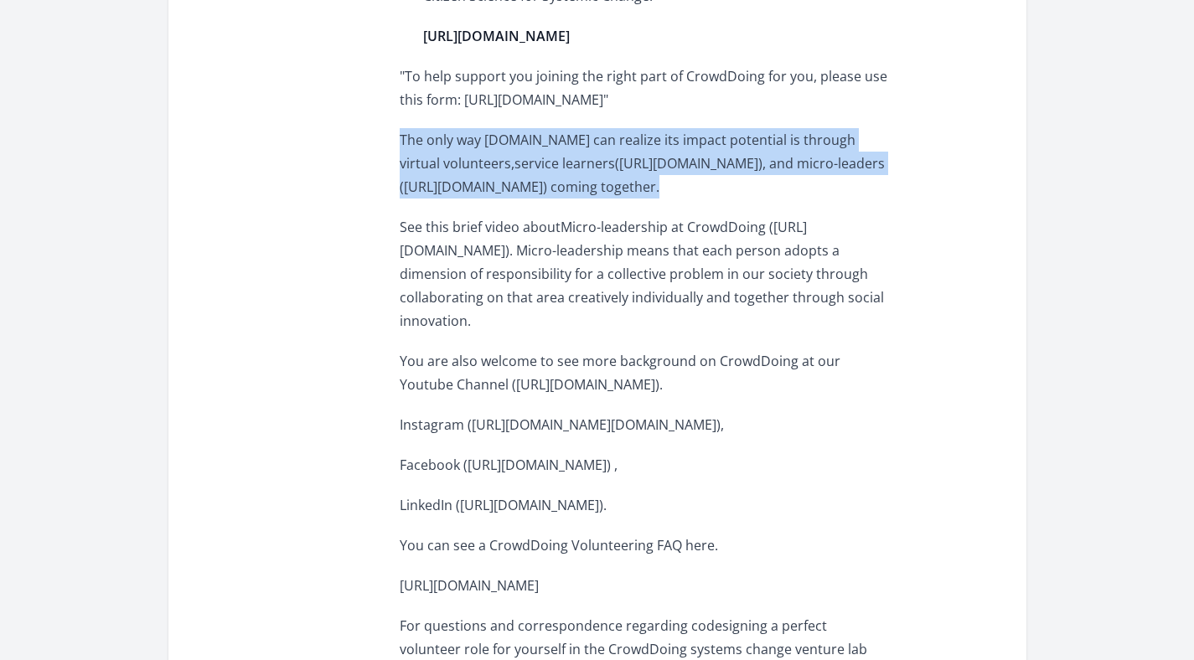
scroll to position [1740, 0]
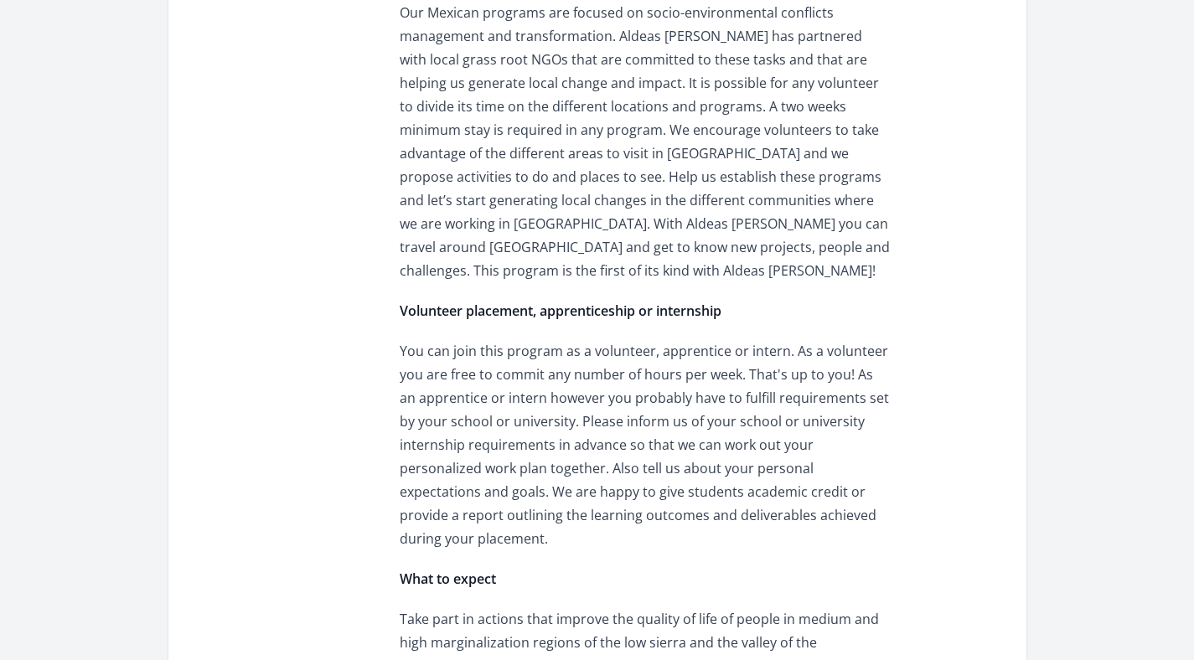
scroll to position [1086, 0]
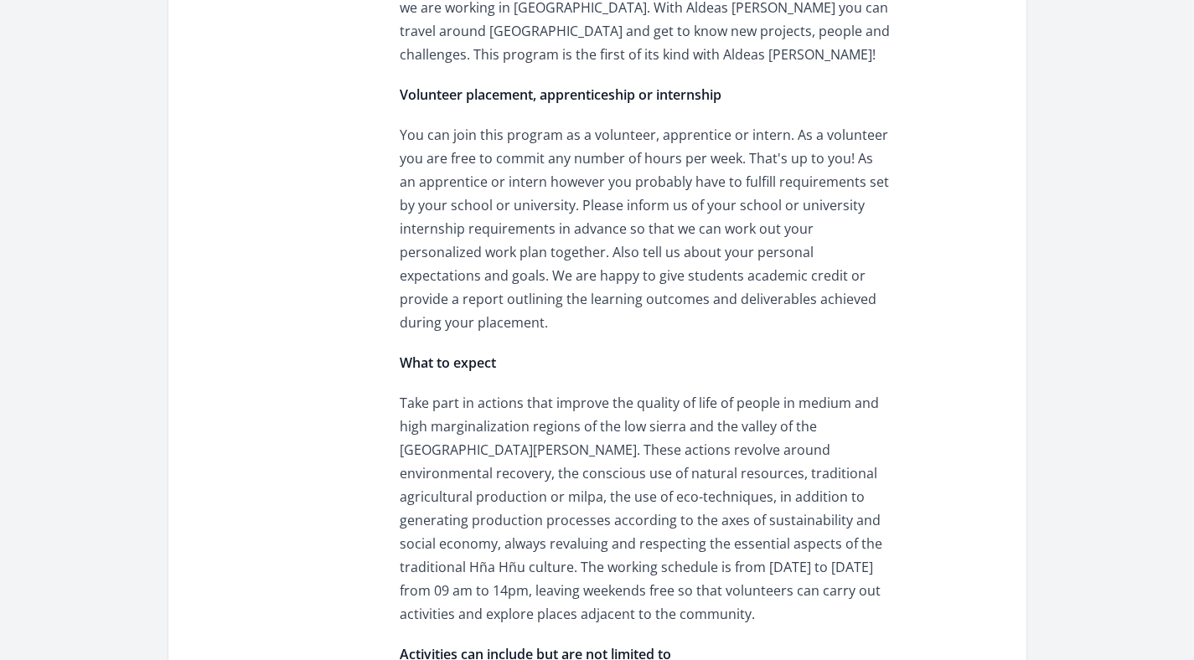
click at [624, 123] on p "You can join this program as a volunteer, apprentice or intern. As a volunteer …" at bounding box center [645, 228] width 490 height 211
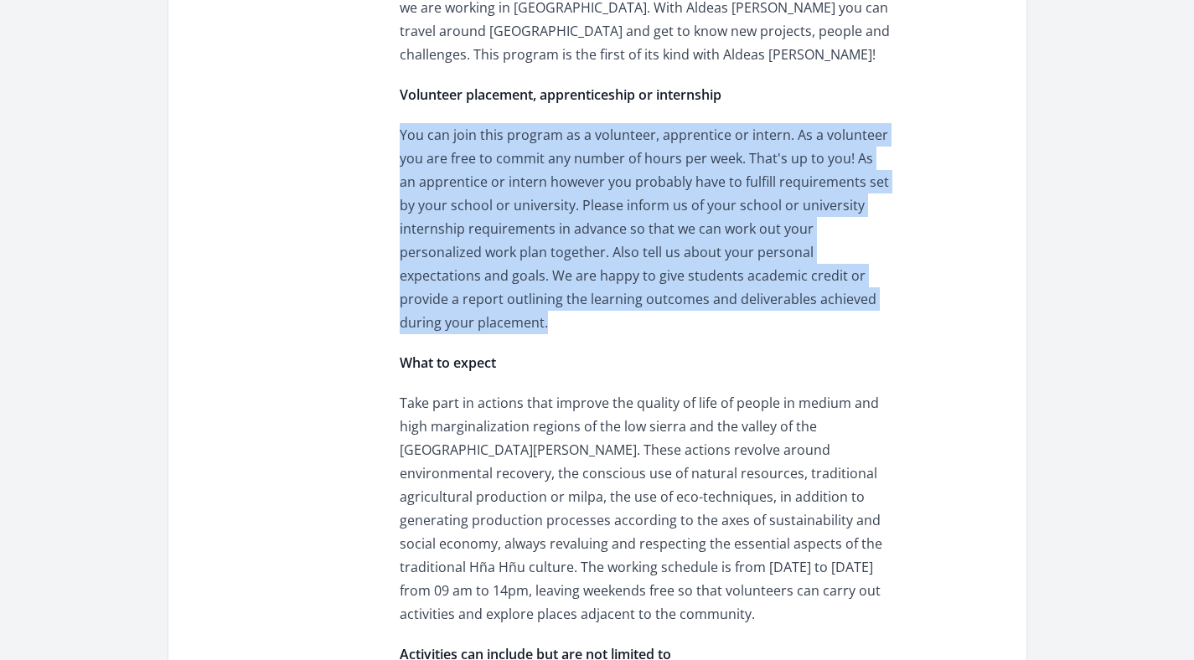
click at [624, 123] on p "You can join this program as a volunteer, apprentice or intern. As a volunteer …" at bounding box center [645, 228] width 490 height 211
click at [565, 123] on p "You can join this program as a volunteer, apprentice or intern. As a volunteer …" at bounding box center [645, 228] width 490 height 211
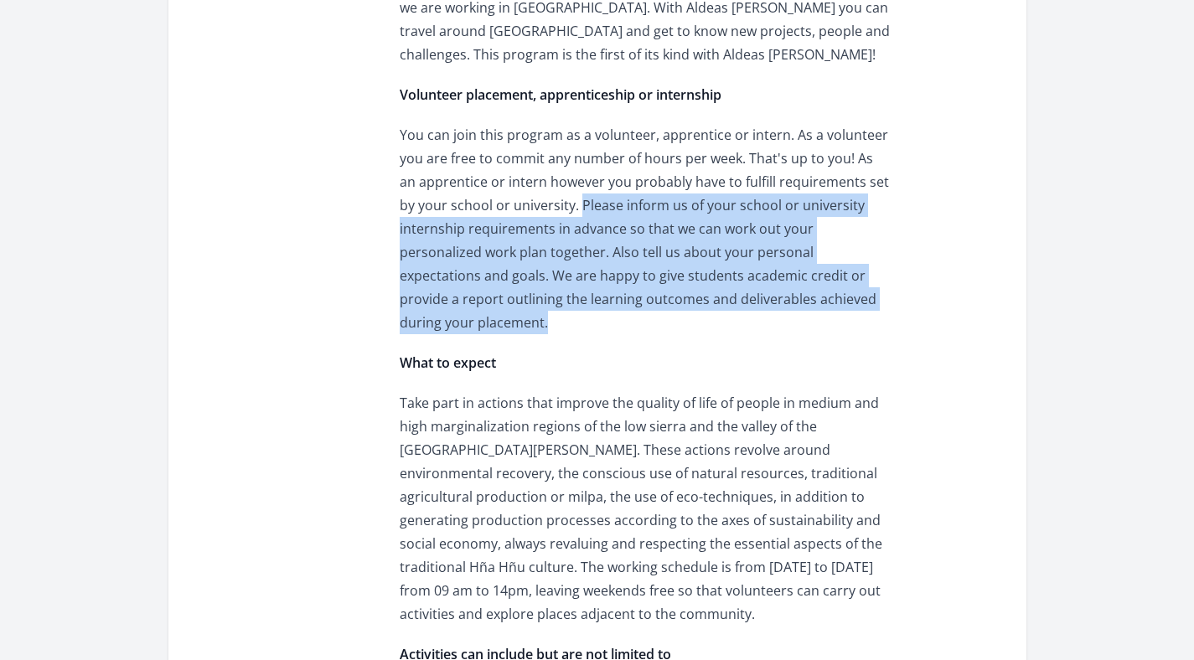
drag, startPoint x: 565, startPoint y: 116, endPoint x: 869, endPoint y: 215, distance: 318.9
click at [869, 215] on p "You can join this program as a volunteer, apprentice or intern. As a volunteer …" at bounding box center [645, 228] width 490 height 211
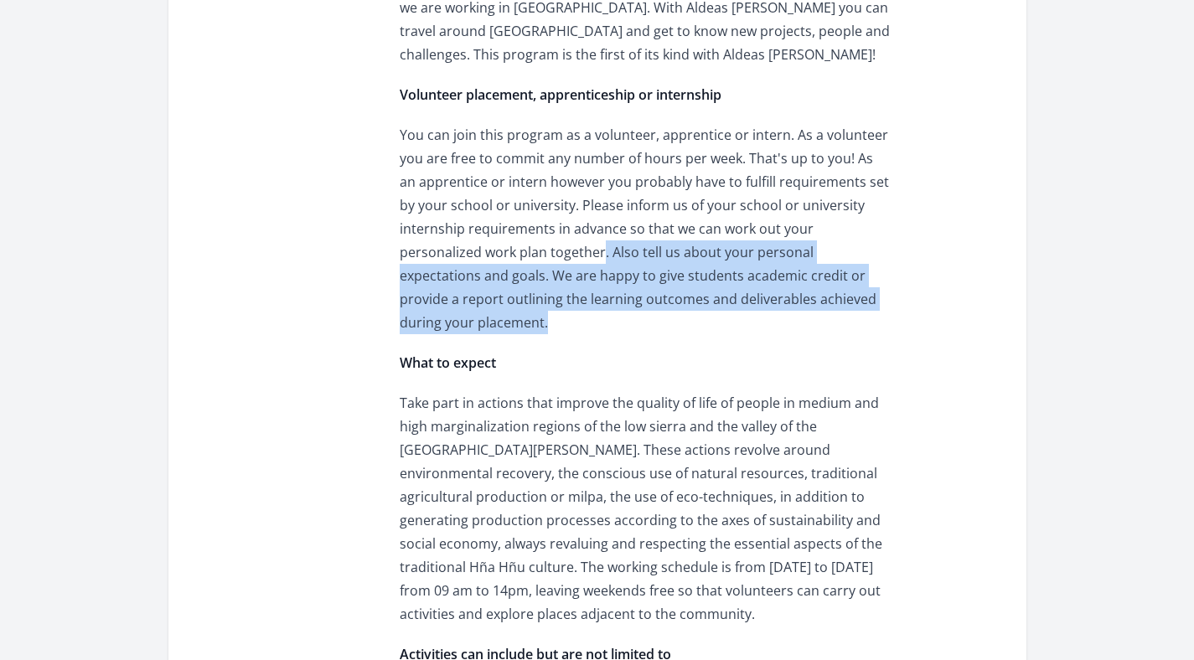
drag, startPoint x: 869, startPoint y: 215, endPoint x: 517, endPoint y: 169, distance: 354.8
click at [517, 170] on p "You can join this program as a volunteer, apprentice or intern. As a volunteer …" at bounding box center [645, 228] width 490 height 211
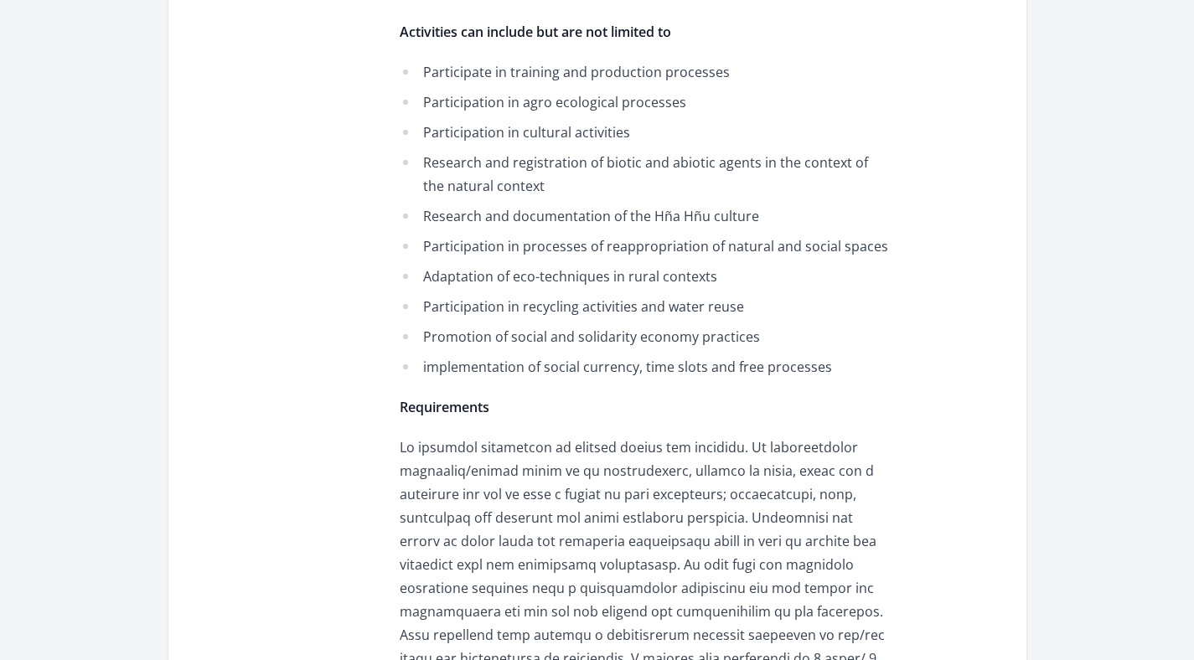
scroll to position [1808, 0]
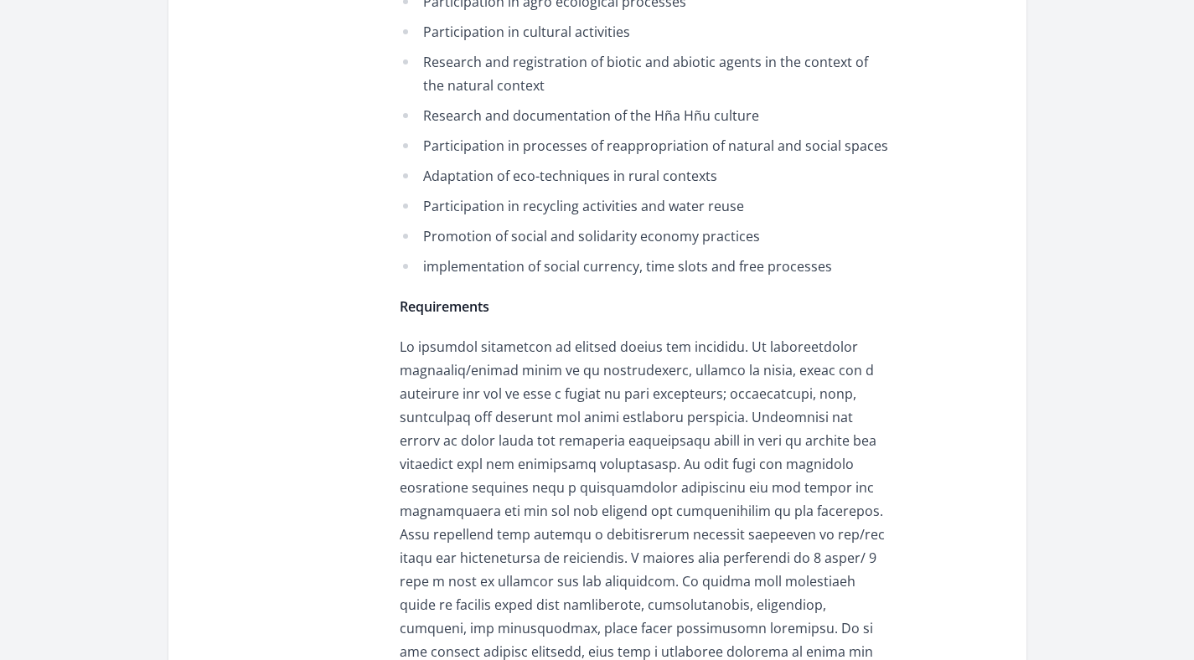
click at [535, 335] on p at bounding box center [645, 511] width 490 height 352
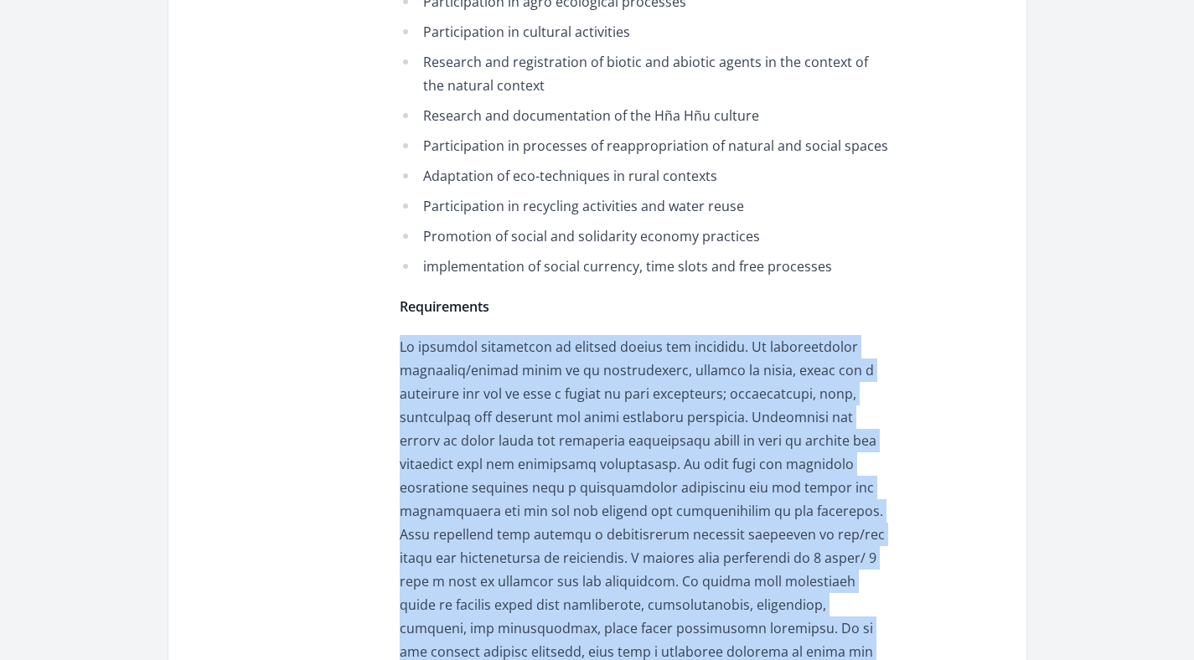
click at [535, 335] on p at bounding box center [645, 511] width 490 height 352
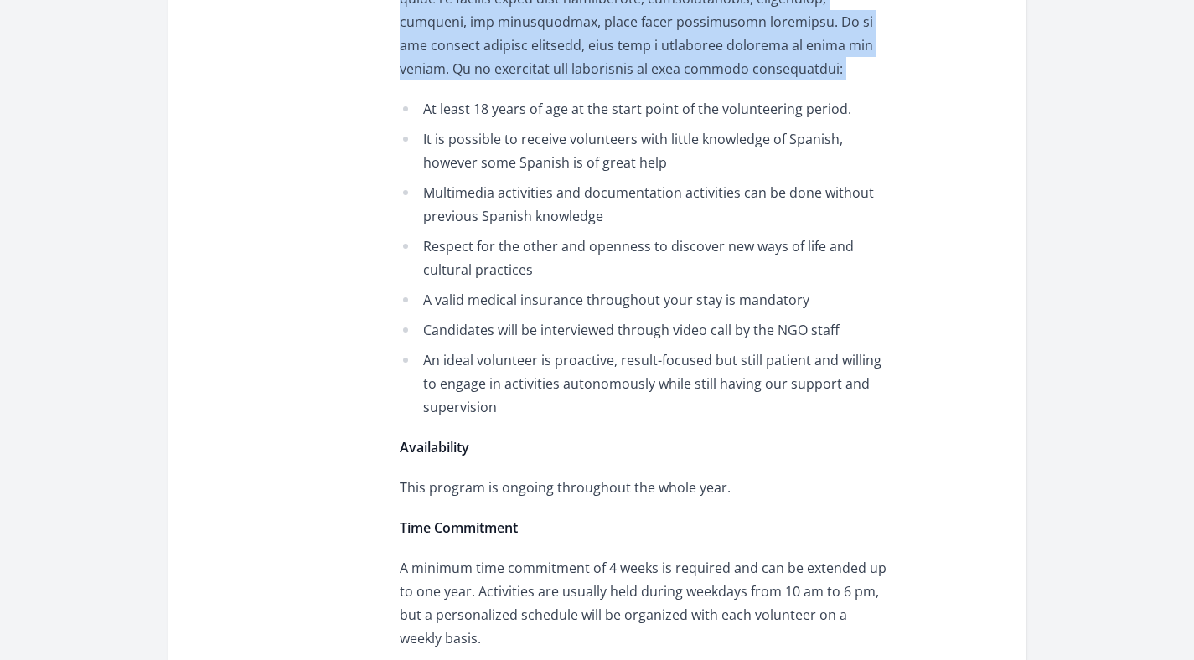
scroll to position [2499, 0]
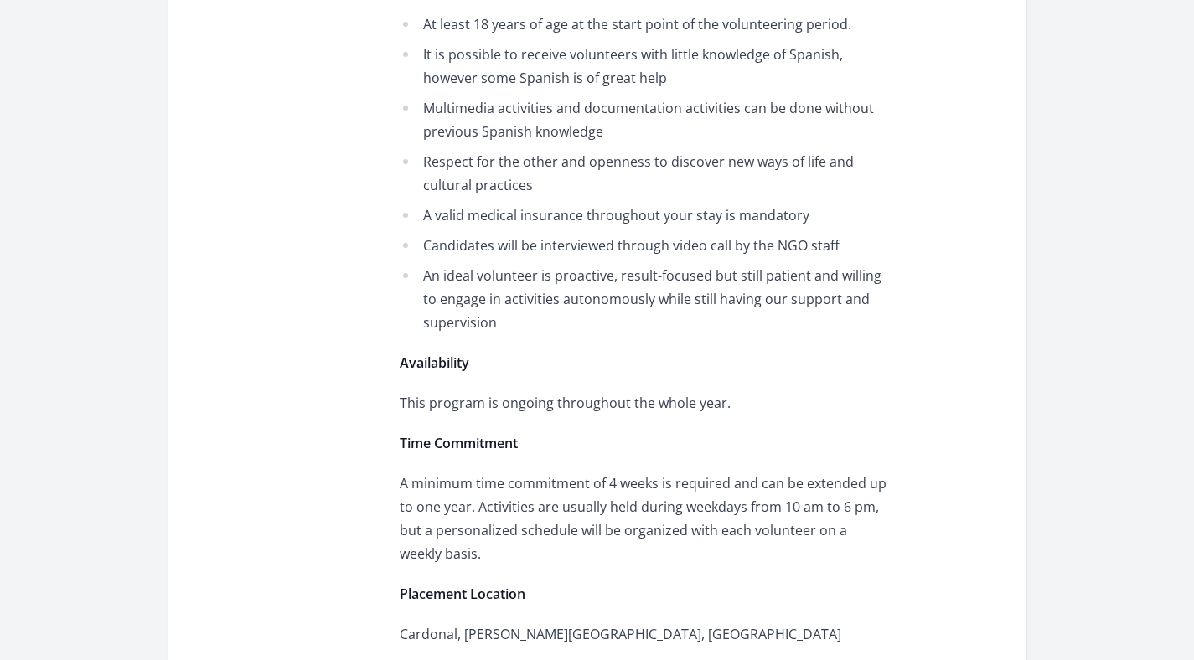
click at [649, 472] on p "A minimum time commitment of 4 weeks is required and can be extended up to one …" at bounding box center [645, 519] width 490 height 94
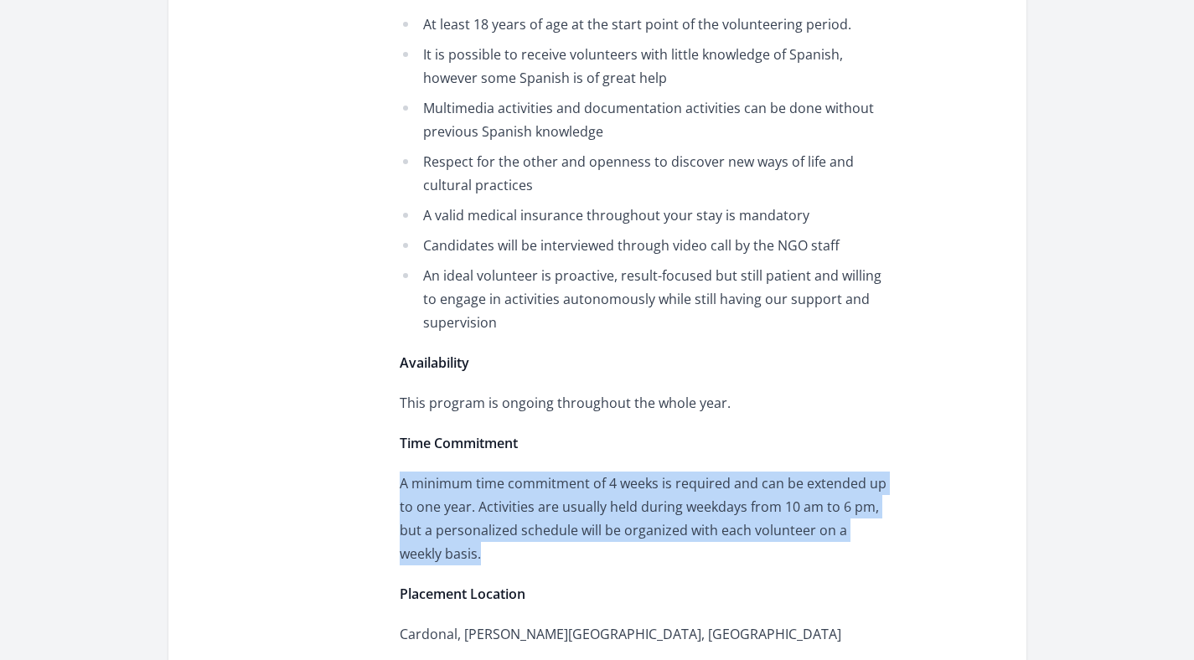
scroll to position [2656, 0]
